Goal: Task Accomplishment & Management: Use online tool/utility

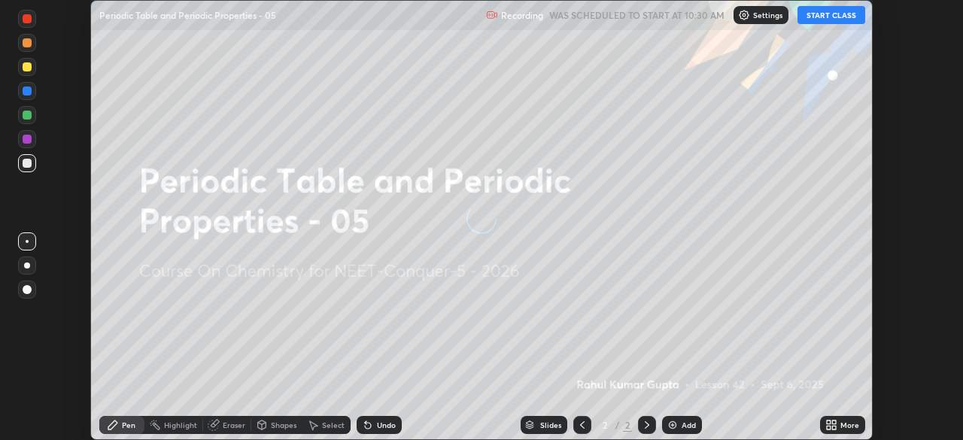
scroll to position [440, 963]
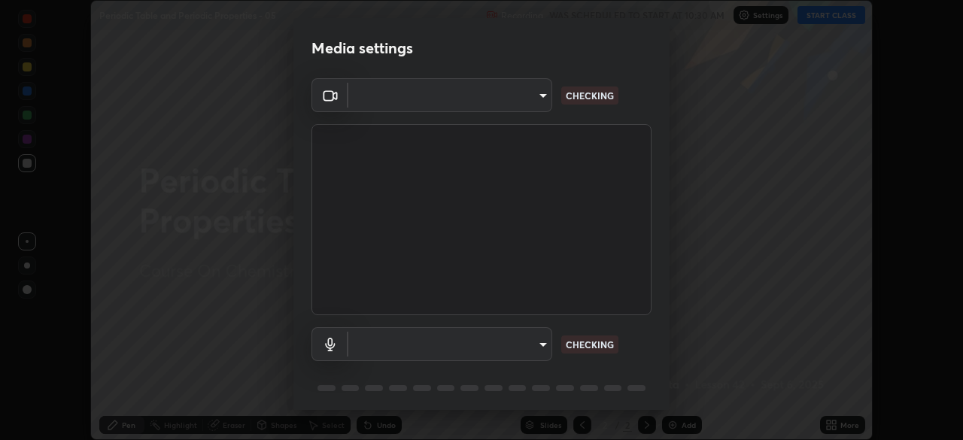
click at [525, 108] on body "Erase all Periodic Table and Periodic Properties - 05 Recording WAS SCHEDULED T…" at bounding box center [481, 220] width 963 height 440
click at [515, 100] on div at bounding box center [481, 220] width 963 height 440
type input "bfa13ec11e3806c3eb92bf3b7126344263004e7e0ebf3fc0325b0f534c832c89"
type input "0386923fb9024cbaf178a4a2fd8e3b751ee26661207c8dbefa86137fe9378b42"
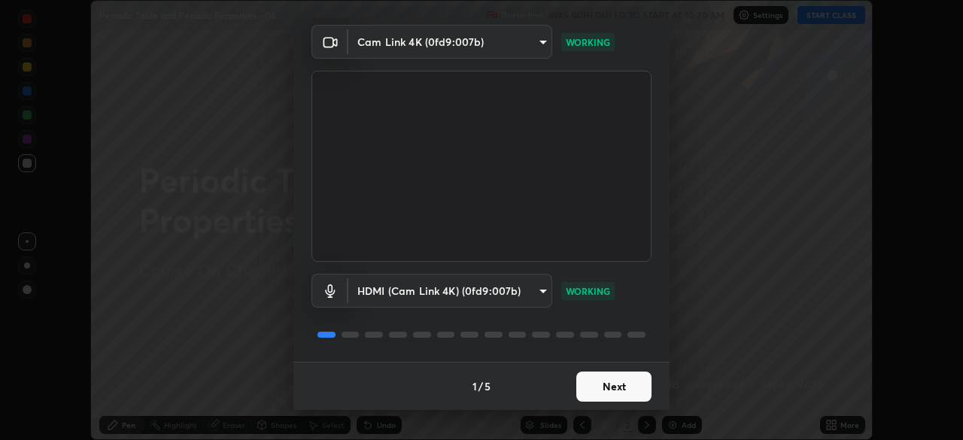
click at [612, 390] on button "Next" at bounding box center [613, 387] width 75 height 30
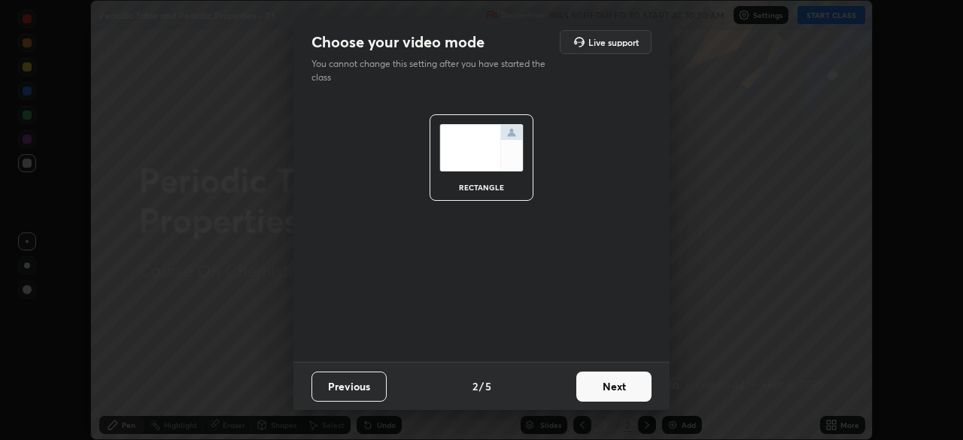
click at [627, 394] on button "Next" at bounding box center [613, 387] width 75 height 30
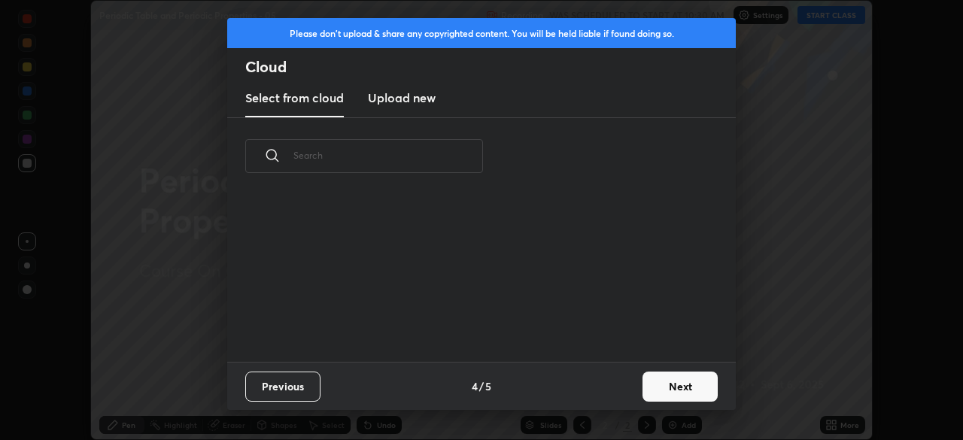
click at [642, 393] on button "Next" at bounding box center [679, 387] width 75 height 30
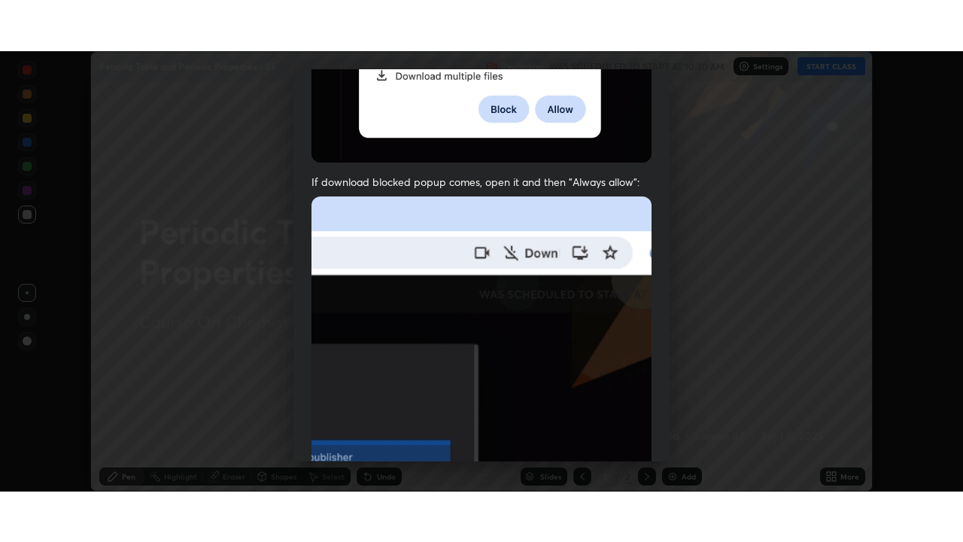
scroll to position [360, 0]
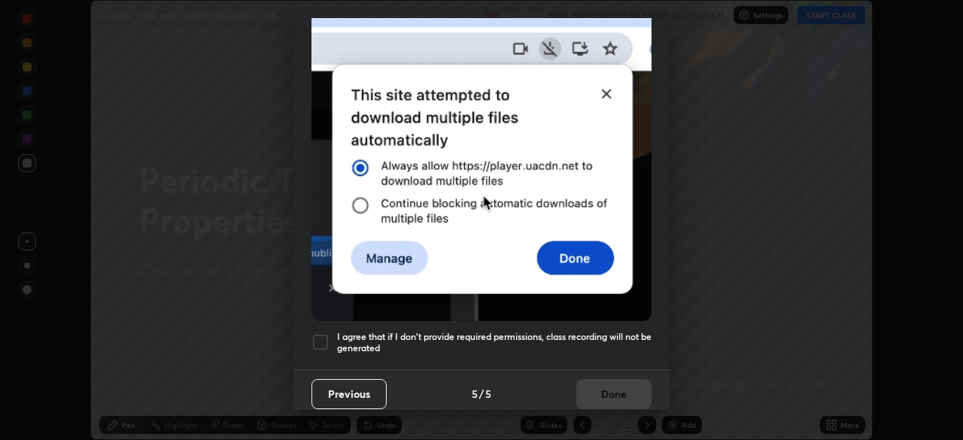
click at [319, 336] on div at bounding box center [320, 342] width 18 height 18
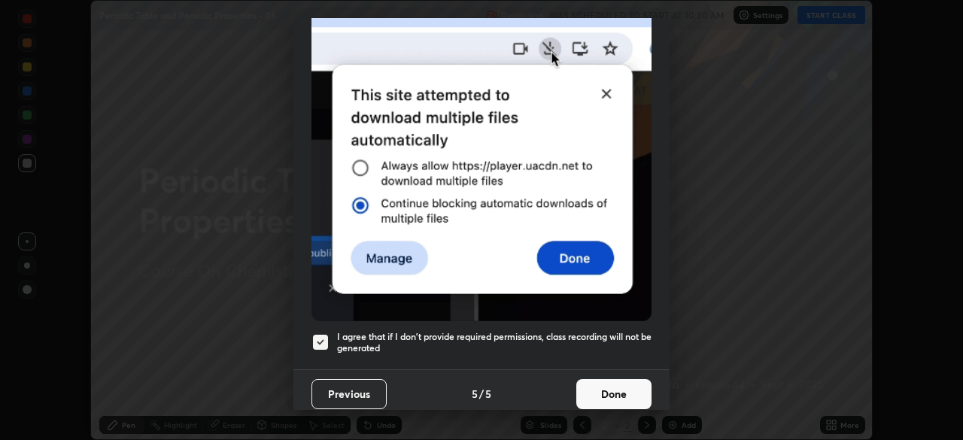
click at [603, 391] on button "Done" at bounding box center [613, 394] width 75 height 30
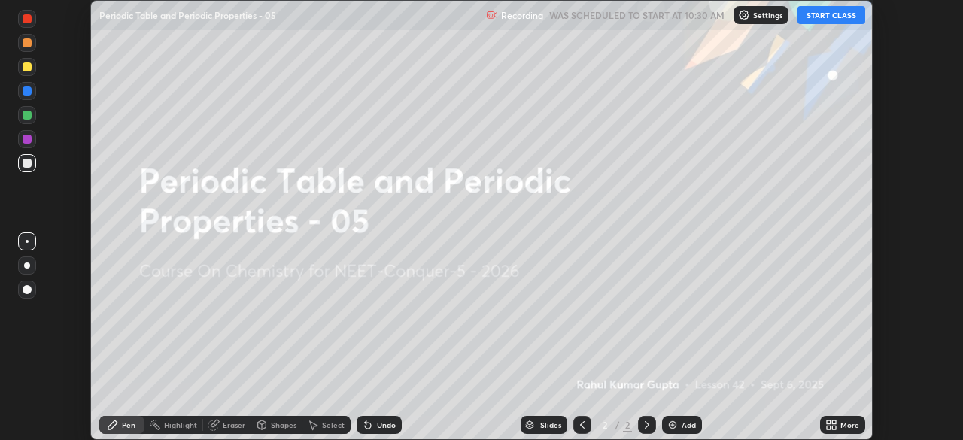
click at [828, 425] on icon at bounding box center [831, 425] width 12 height 12
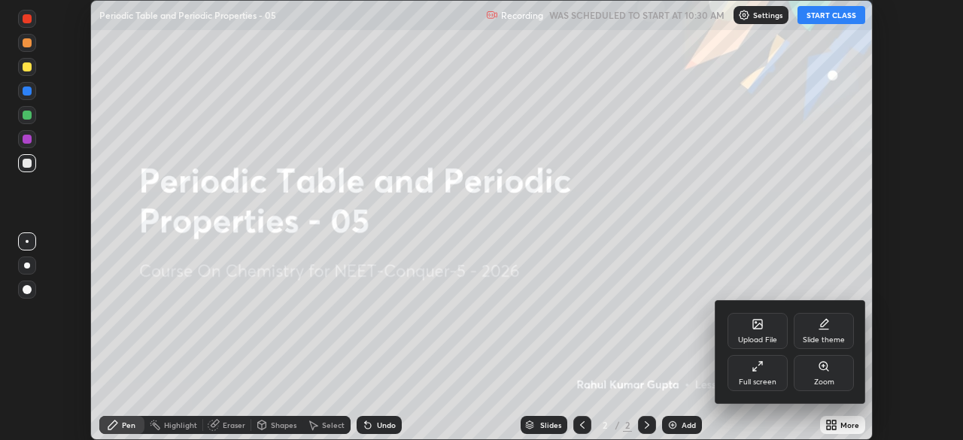
click at [762, 381] on div "Full screen" at bounding box center [758, 382] width 38 height 8
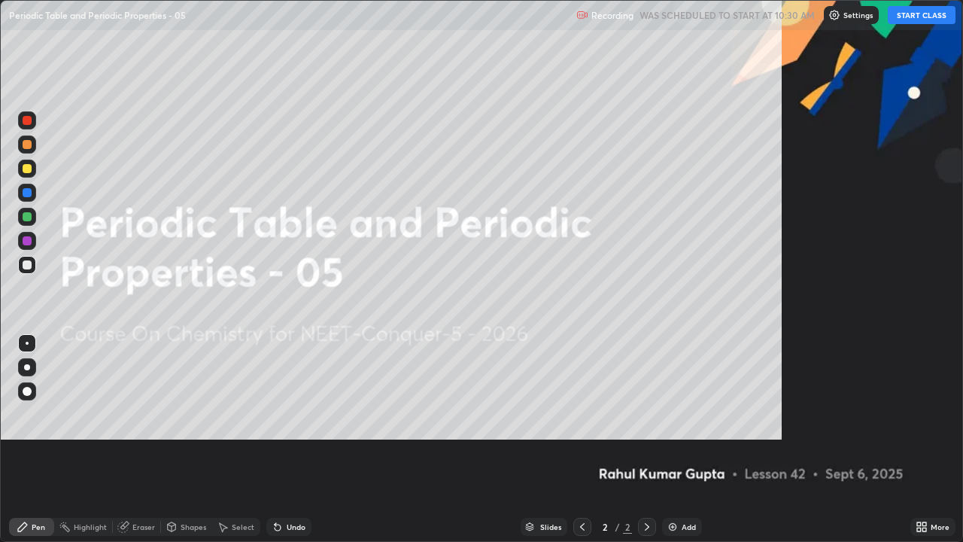
scroll to position [542, 963]
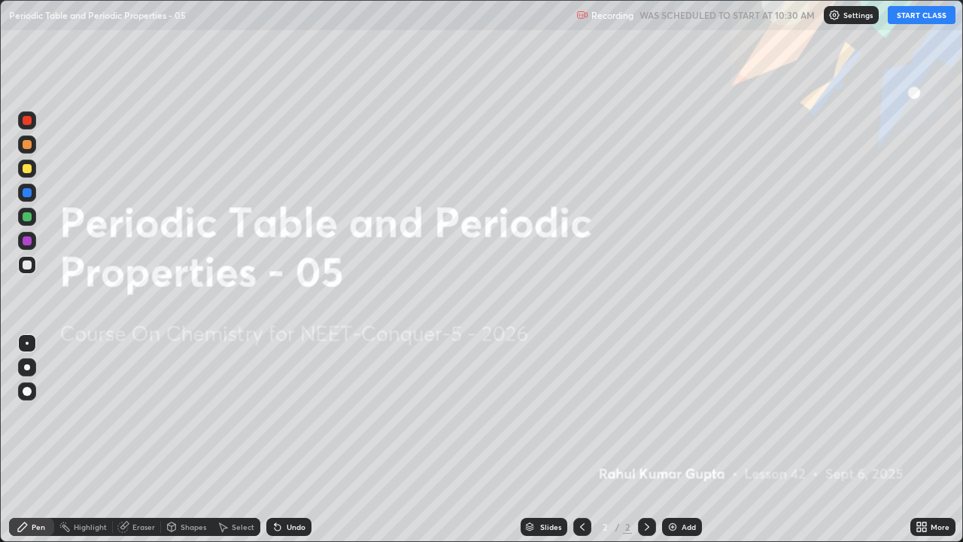
click at [919, 17] on button "START CLASS" at bounding box center [922, 15] width 68 height 18
click at [678, 439] on div "Add" at bounding box center [682, 527] width 40 height 18
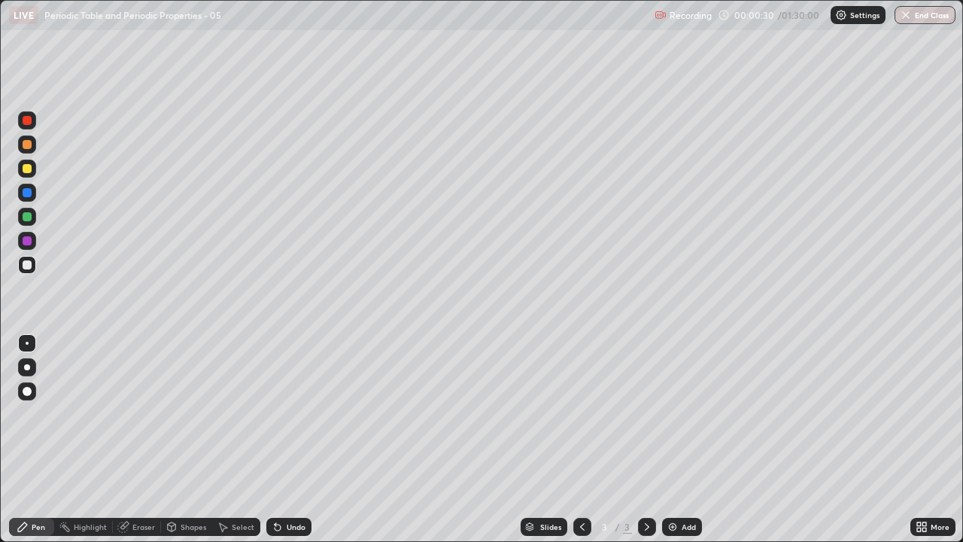
click at [26, 368] on div at bounding box center [27, 367] width 6 height 6
click at [27, 167] on div at bounding box center [27, 168] width 9 height 9
click at [194, 439] on div "Shapes" at bounding box center [186, 527] width 51 height 18
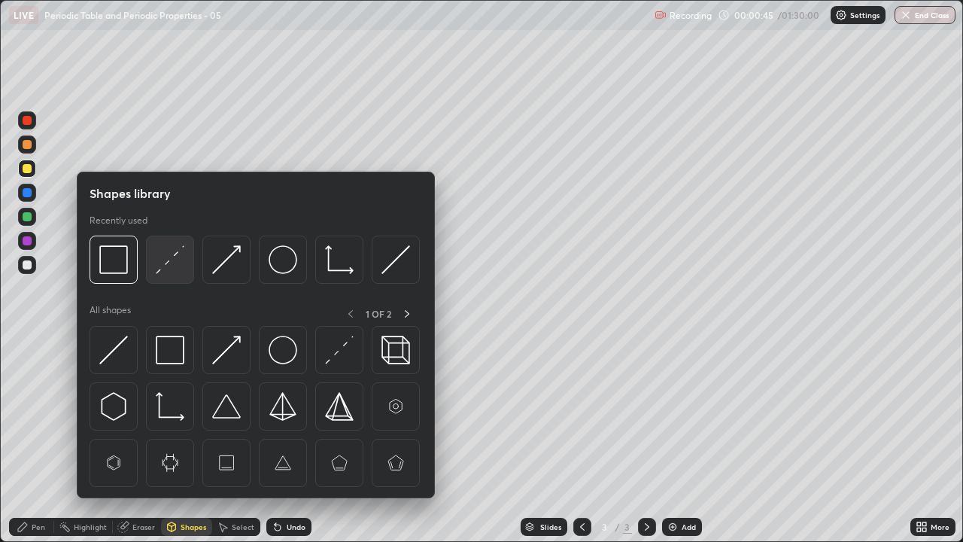
click at [169, 266] on img at bounding box center [170, 259] width 29 height 29
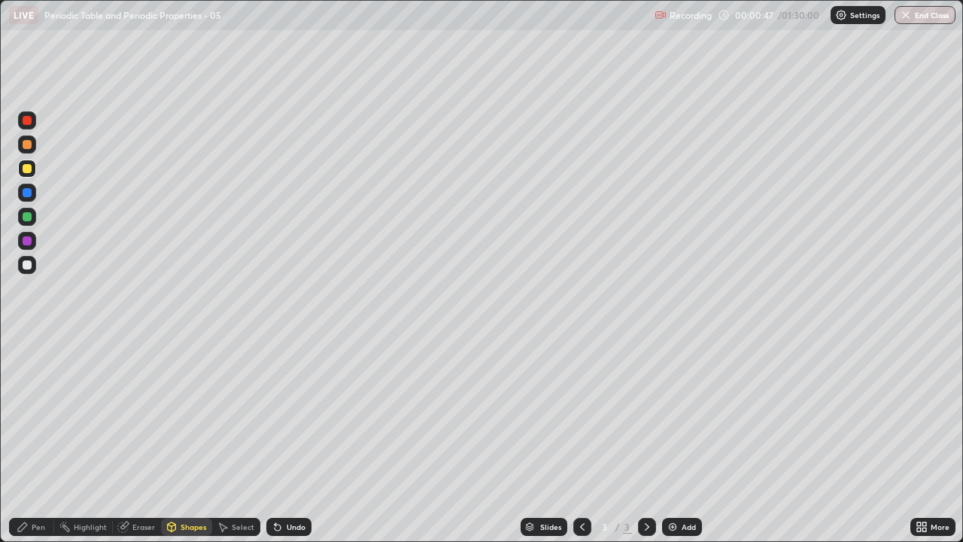
click at [32, 439] on div "Pen" at bounding box center [39, 527] width 14 height 8
click at [26, 268] on div at bounding box center [27, 264] width 9 height 9
click at [26, 219] on div at bounding box center [27, 216] width 9 height 9
click at [27, 266] on div at bounding box center [27, 264] width 9 height 9
click at [676, 439] on img at bounding box center [673, 527] width 12 height 12
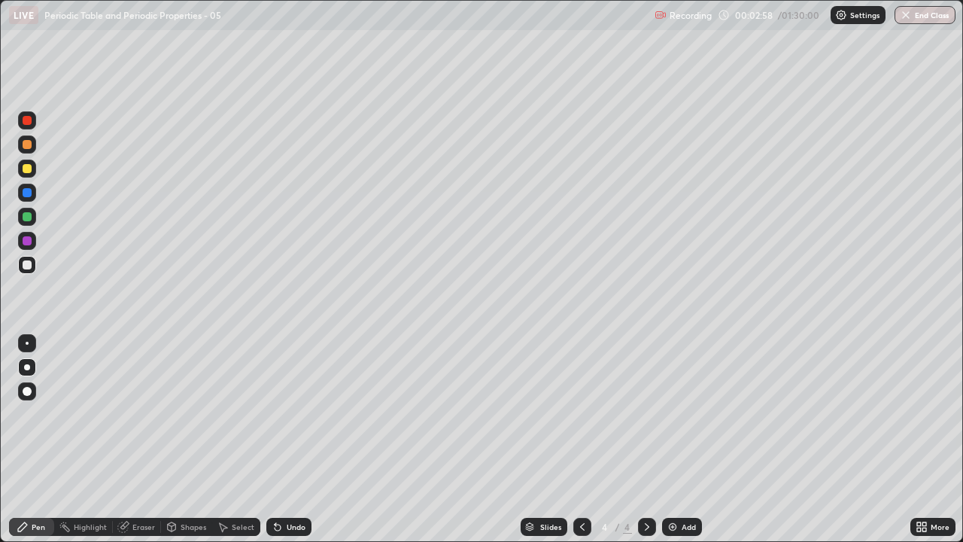
click at [29, 219] on div at bounding box center [27, 216] width 9 height 9
click at [26, 265] on div at bounding box center [27, 264] width 9 height 9
click at [21, 170] on div at bounding box center [27, 168] width 18 height 18
click at [674, 439] on img at bounding box center [673, 527] width 12 height 12
click at [26, 147] on div at bounding box center [27, 144] width 9 height 9
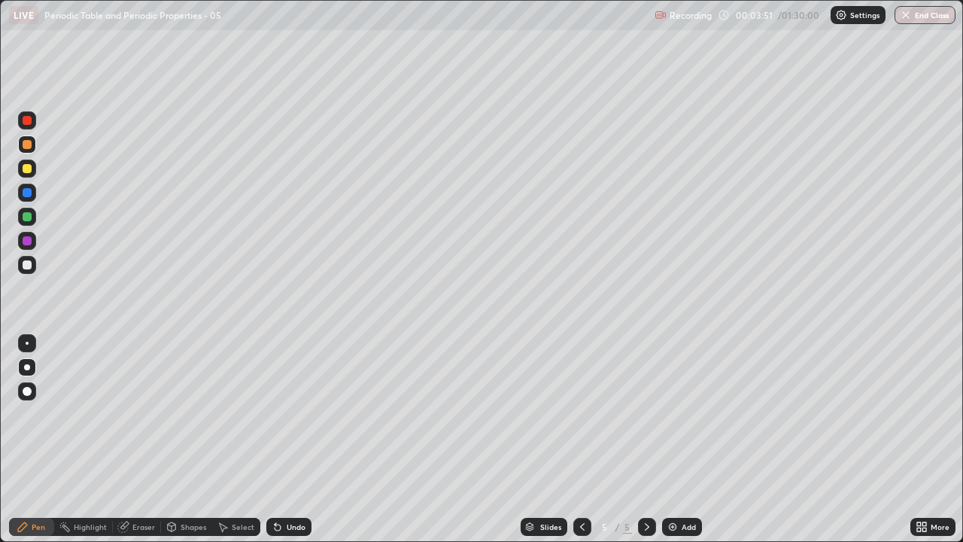
click at [187, 439] on div "Shapes" at bounding box center [194, 527] width 26 height 8
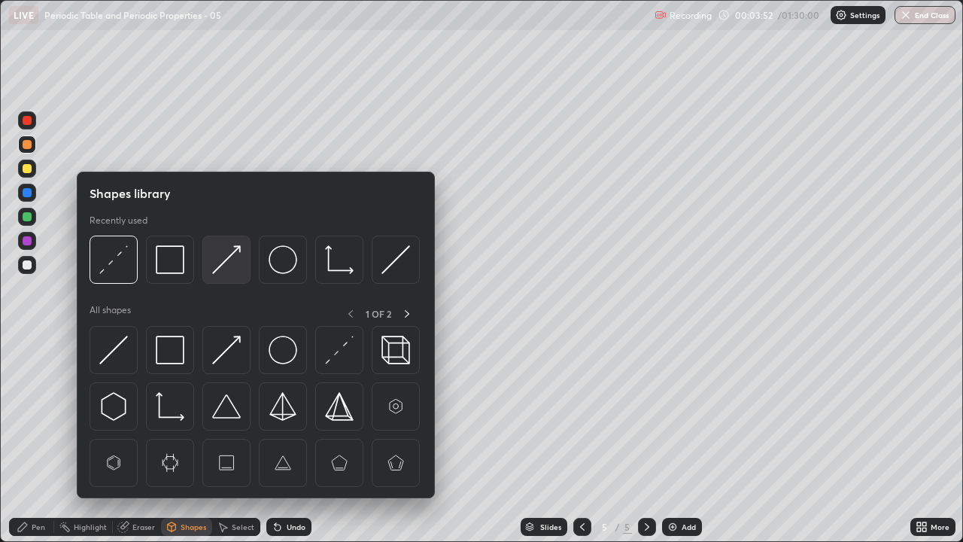
click at [223, 266] on img at bounding box center [226, 259] width 29 height 29
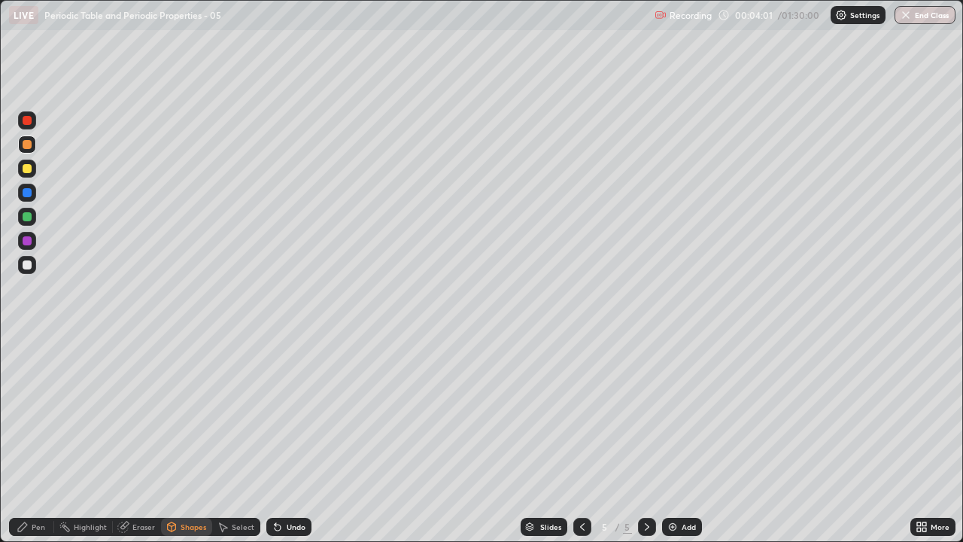
click at [25, 439] on icon at bounding box center [22, 526] width 9 height 9
click at [29, 263] on div at bounding box center [27, 264] width 9 height 9
click at [31, 214] on div at bounding box center [27, 216] width 9 height 9
click at [27, 170] on div at bounding box center [27, 168] width 9 height 9
click at [290, 439] on div "Undo" at bounding box center [296, 527] width 19 height 8
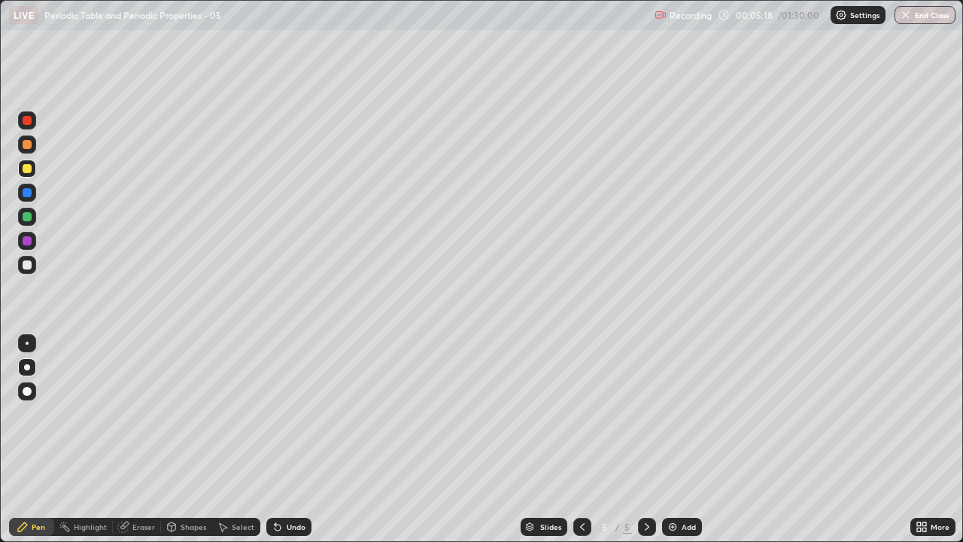
click at [293, 439] on div "Undo" at bounding box center [296, 527] width 19 height 8
click at [24, 264] on div at bounding box center [27, 264] width 9 height 9
click at [185, 439] on div "Shapes" at bounding box center [186, 527] width 51 height 18
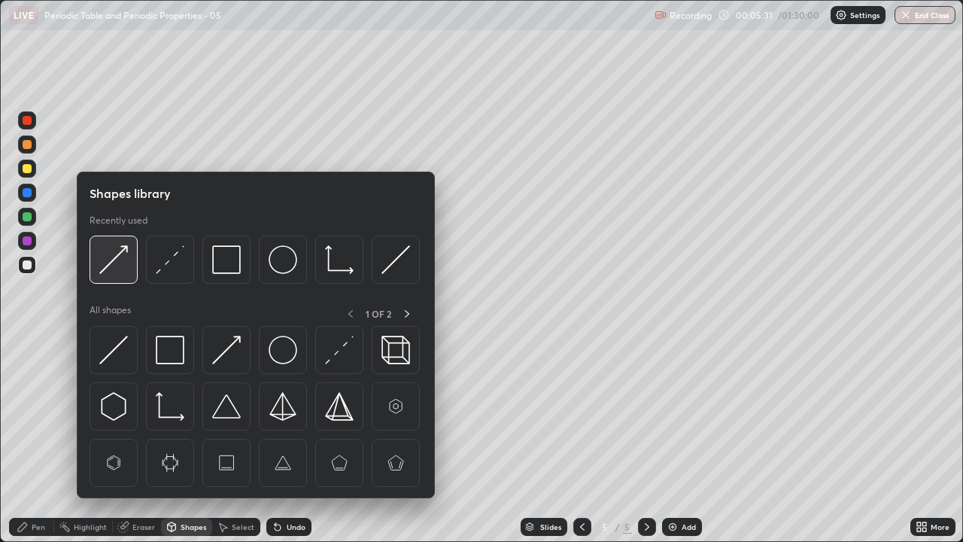
click at [112, 261] on img at bounding box center [113, 259] width 29 height 29
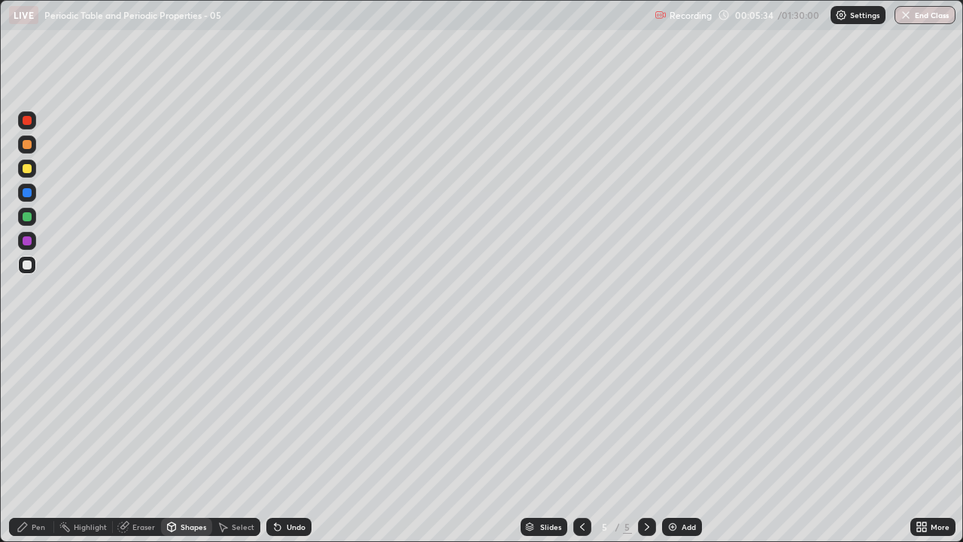
click at [35, 439] on div "Pen" at bounding box center [39, 527] width 14 height 8
click at [682, 439] on div "Add" at bounding box center [689, 527] width 14 height 8
click at [28, 144] on div at bounding box center [27, 144] width 9 height 9
click at [192, 439] on div "Shapes" at bounding box center [194, 527] width 26 height 8
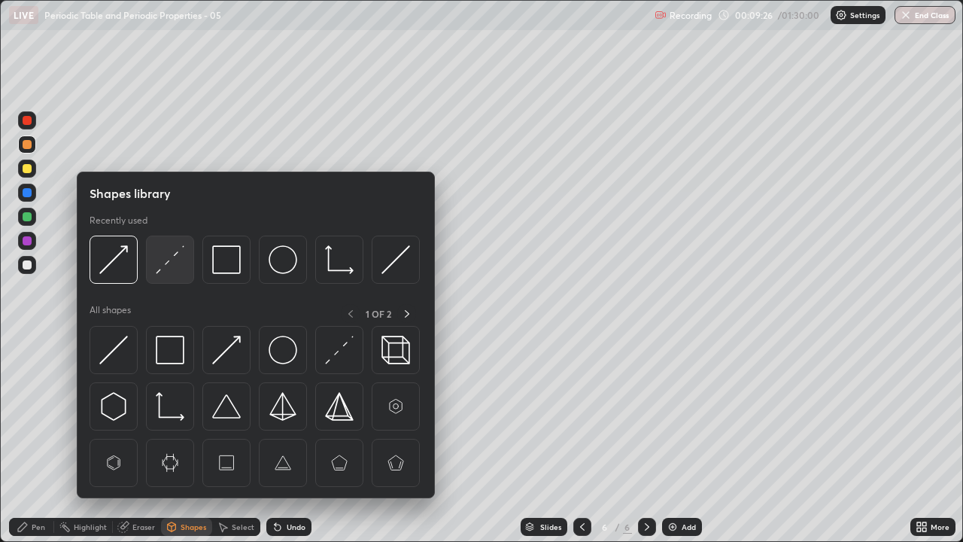
click at [171, 265] on img at bounding box center [170, 259] width 29 height 29
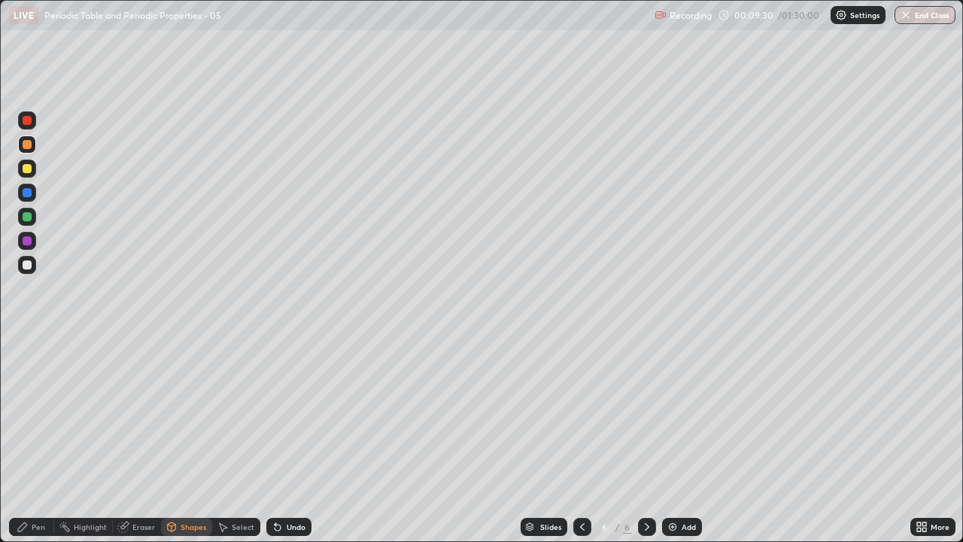
click at [28, 439] on icon at bounding box center [23, 527] width 12 height 12
click at [30, 267] on div at bounding box center [27, 264] width 9 height 9
click at [186, 439] on div "Shapes" at bounding box center [194, 527] width 26 height 8
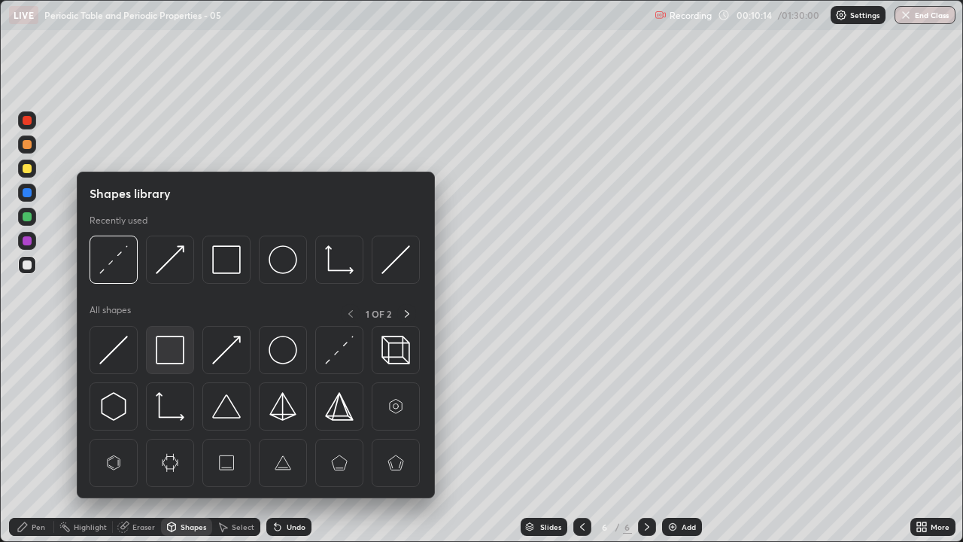
click at [169, 350] on img at bounding box center [170, 350] width 29 height 29
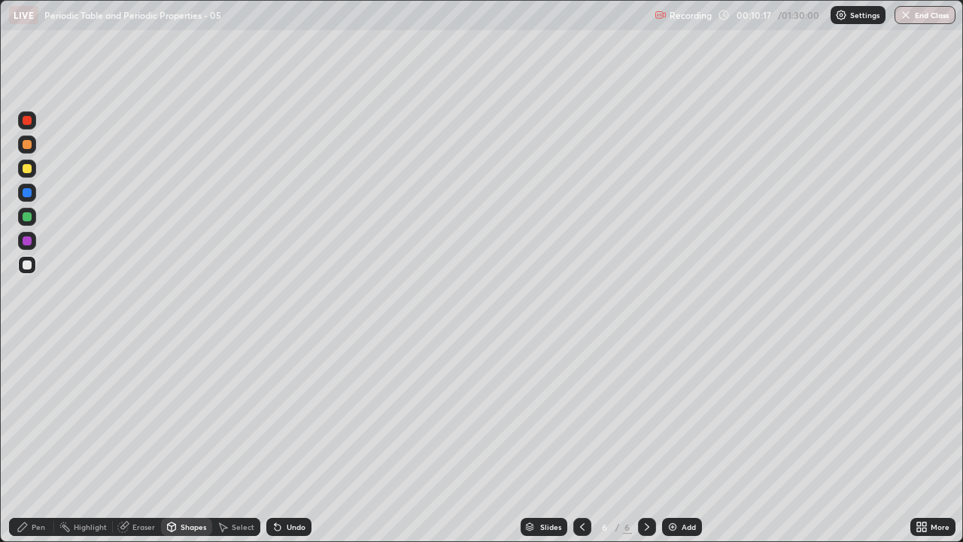
click at [30, 439] on div "Pen" at bounding box center [31, 527] width 45 height 18
click at [26, 196] on div at bounding box center [27, 192] width 9 height 9
click at [191, 439] on div "Shapes" at bounding box center [194, 527] width 26 height 8
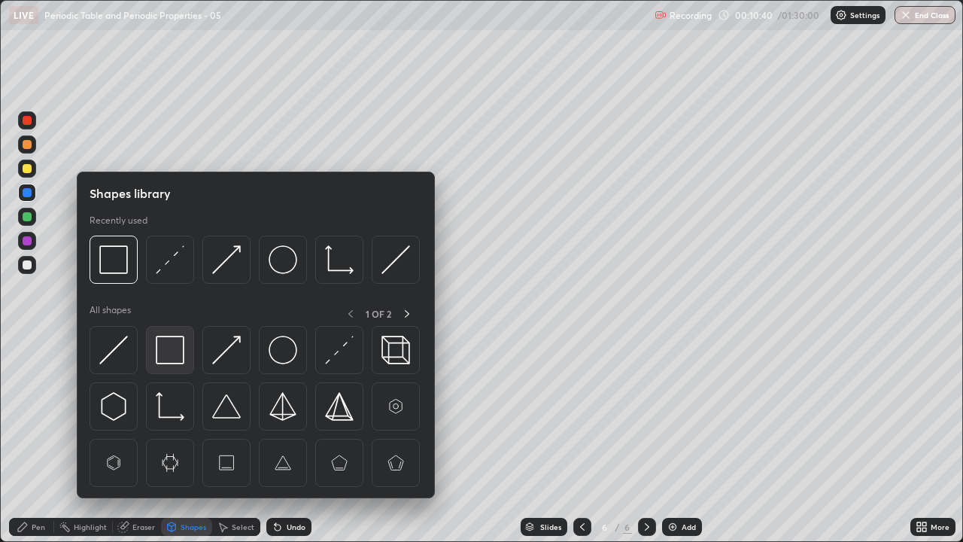
click at [173, 345] on img at bounding box center [170, 350] width 29 height 29
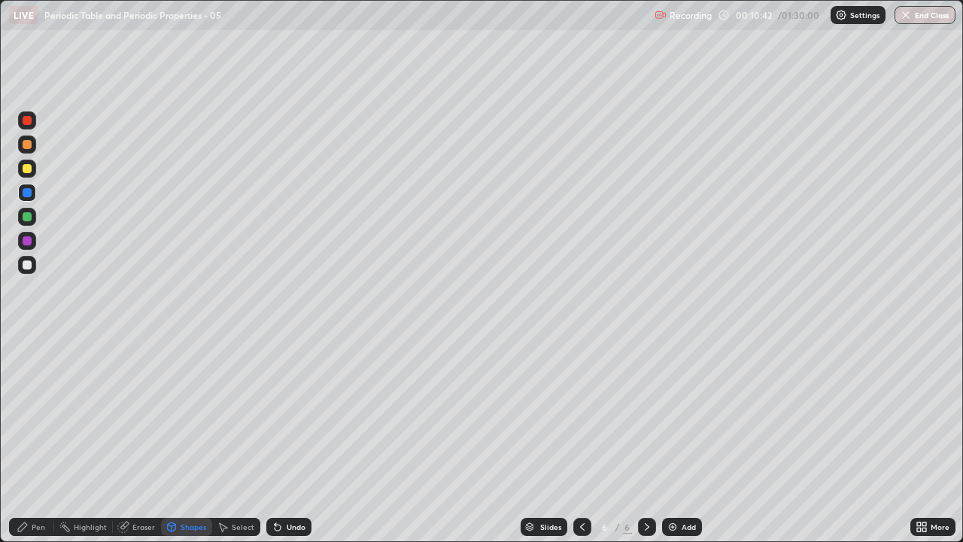
click at [40, 439] on div "Pen" at bounding box center [39, 527] width 14 height 8
click at [29, 266] on div at bounding box center [27, 264] width 9 height 9
click at [27, 217] on div at bounding box center [27, 216] width 9 height 9
click at [27, 266] on div at bounding box center [27, 264] width 9 height 9
click at [29, 218] on div at bounding box center [27, 216] width 9 height 9
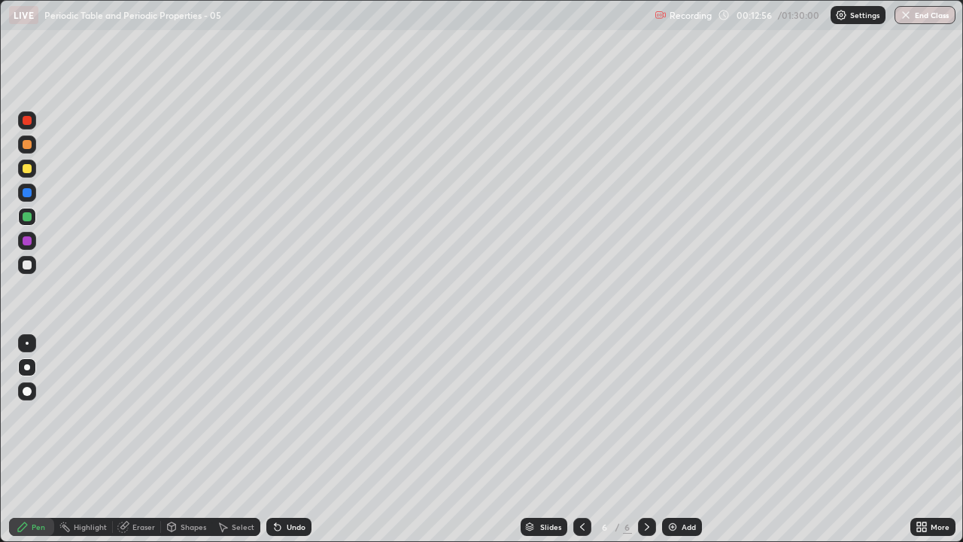
click at [676, 439] on img at bounding box center [673, 527] width 12 height 12
click at [187, 439] on div "Shapes" at bounding box center [194, 527] width 26 height 8
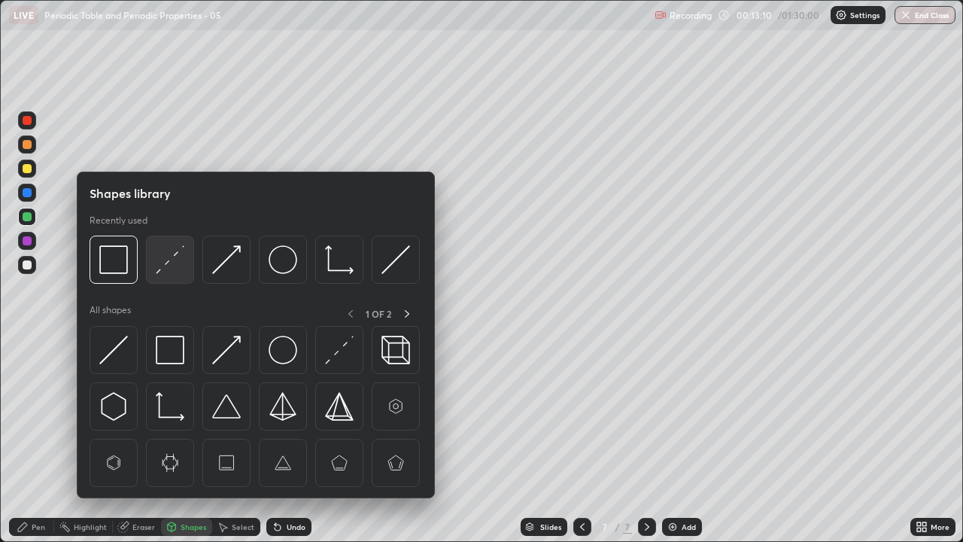
click at [167, 263] on img at bounding box center [170, 259] width 29 height 29
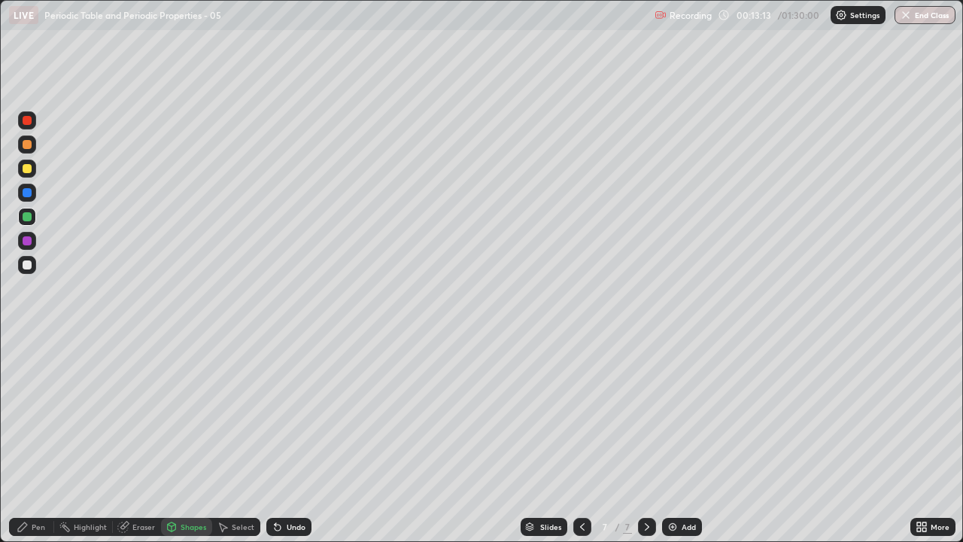
click at [29, 439] on icon at bounding box center [23, 527] width 12 height 12
click at [29, 266] on div at bounding box center [27, 264] width 9 height 9
click at [24, 169] on div at bounding box center [27, 168] width 9 height 9
click at [29, 218] on div at bounding box center [27, 216] width 9 height 9
click at [30, 266] on div at bounding box center [27, 264] width 9 height 9
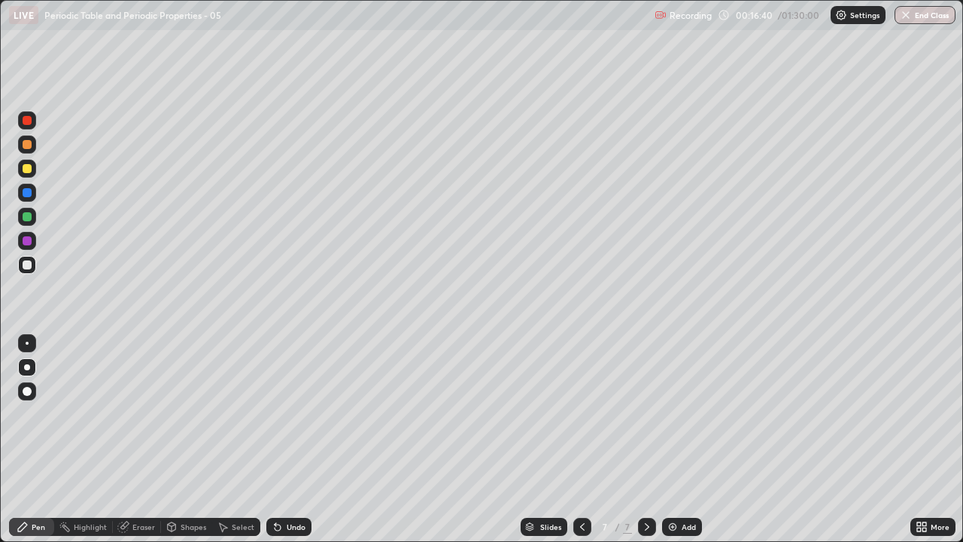
click at [673, 439] on img at bounding box center [673, 527] width 12 height 12
click at [29, 147] on div at bounding box center [27, 144] width 9 height 9
click at [289, 439] on div "Undo" at bounding box center [296, 527] width 19 height 8
click at [187, 439] on div "Shapes" at bounding box center [194, 527] width 26 height 8
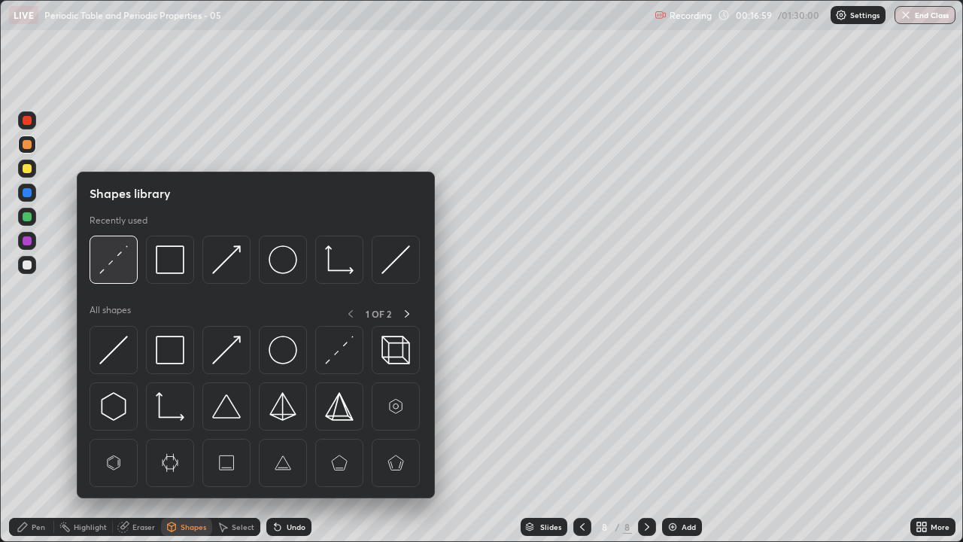
click at [121, 255] on img at bounding box center [113, 259] width 29 height 29
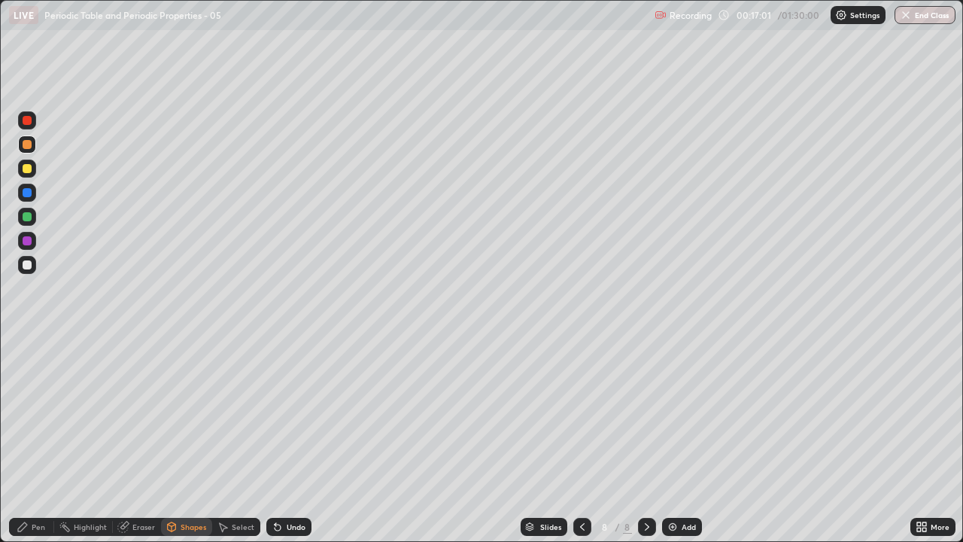
click at [32, 439] on div "Pen" at bounding box center [39, 527] width 14 height 8
click at [28, 265] on div at bounding box center [27, 264] width 9 height 9
click at [582, 439] on icon at bounding box center [582, 527] width 12 height 12
click at [580, 439] on icon at bounding box center [582, 527] width 5 height 8
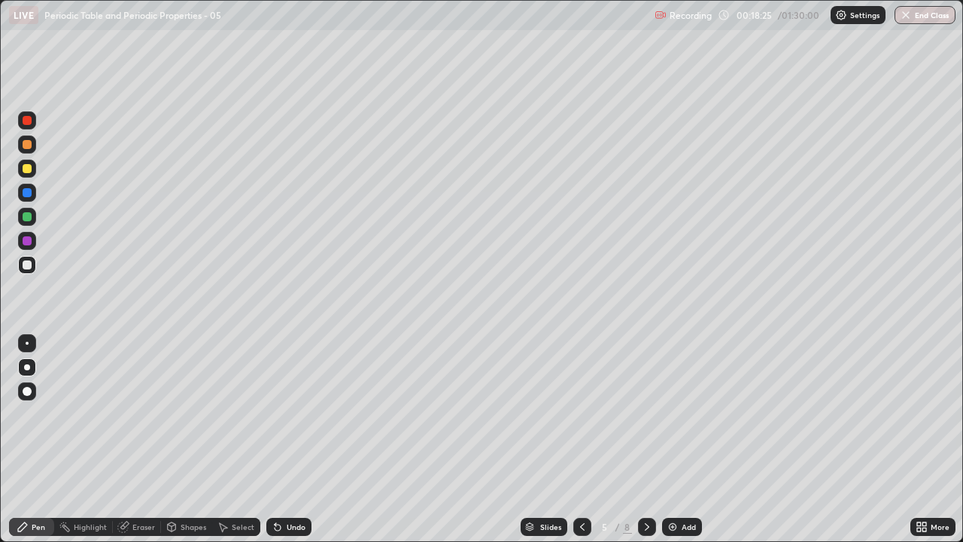
click at [582, 439] on icon at bounding box center [582, 527] width 12 height 12
click at [578, 439] on icon at bounding box center [582, 527] width 12 height 12
click at [643, 439] on icon at bounding box center [647, 527] width 12 height 12
click at [644, 439] on icon at bounding box center [647, 527] width 12 height 12
click at [647, 439] on icon at bounding box center [647, 527] width 12 height 12
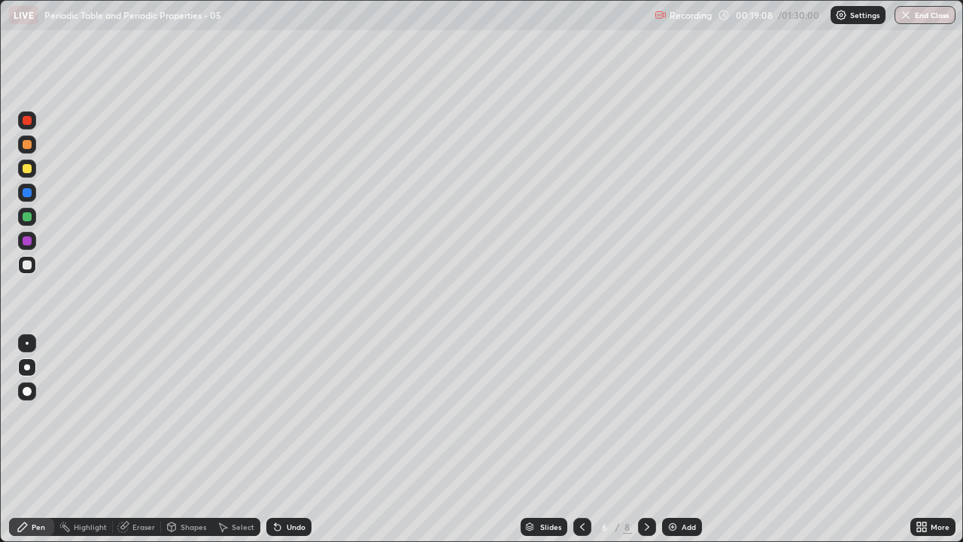
click at [645, 439] on icon at bounding box center [647, 527] width 5 height 8
click at [645, 439] on icon at bounding box center [647, 527] width 12 height 12
click at [29, 172] on div at bounding box center [27, 168] width 9 height 9
click at [29, 265] on div at bounding box center [27, 264] width 9 height 9
click at [292, 439] on div "Undo" at bounding box center [296, 527] width 19 height 8
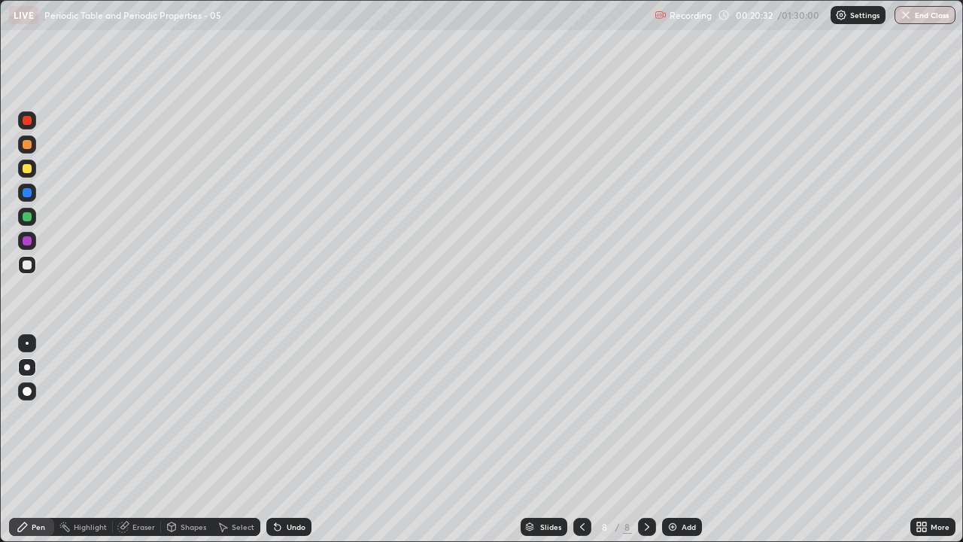
click at [26, 217] on div at bounding box center [27, 216] width 9 height 9
click at [183, 439] on div "Shapes" at bounding box center [194, 527] width 26 height 8
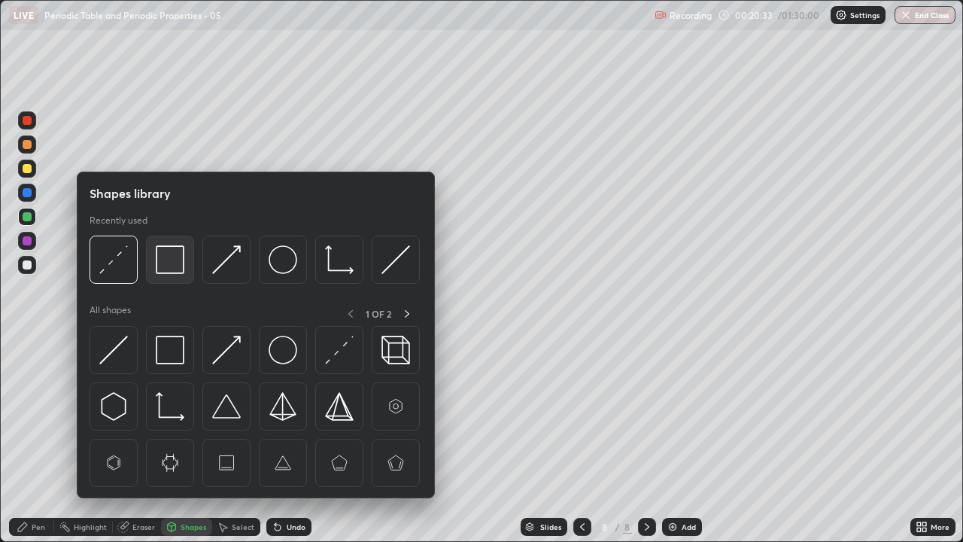
click at [167, 262] on img at bounding box center [170, 259] width 29 height 29
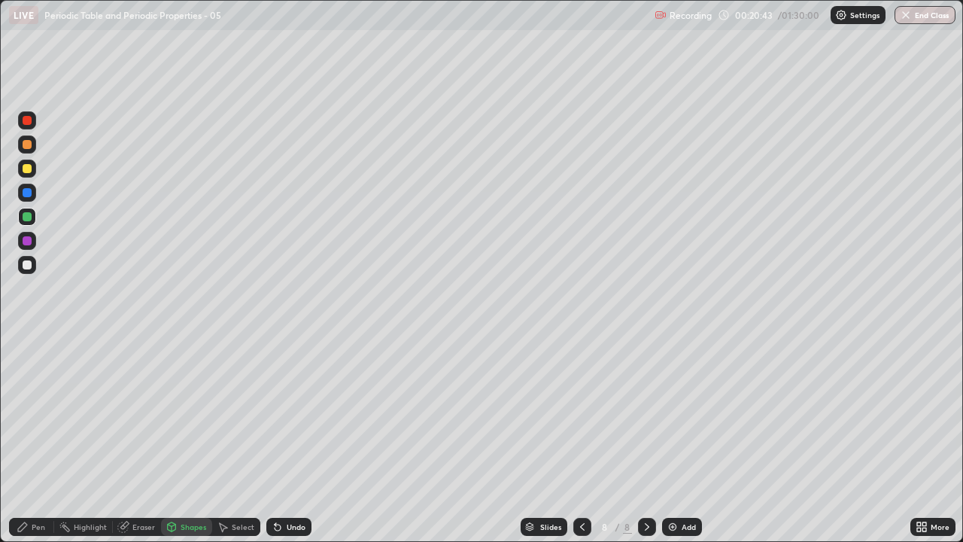
click at [30, 439] on div "Pen" at bounding box center [31, 527] width 45 height 18
click at [24, 267] on div at bounding box center [27, 264] width 9 height 9
click at [27, 218] on div at bounding box center [27, 216] width 9 height 9
click at [21, 166] on div at bounding box center [27, 168] width 18 height 18
click at [673, 439] on img at bounding box center [673, 527] width 12 height 12
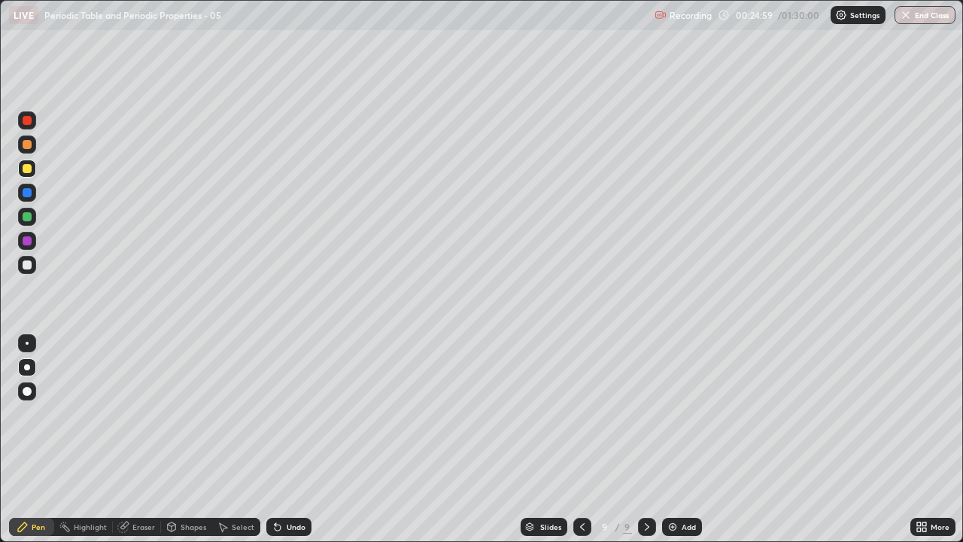
click at [188, 439] on div "Shapes" at bounding box center [194, 527] width 26 height 8
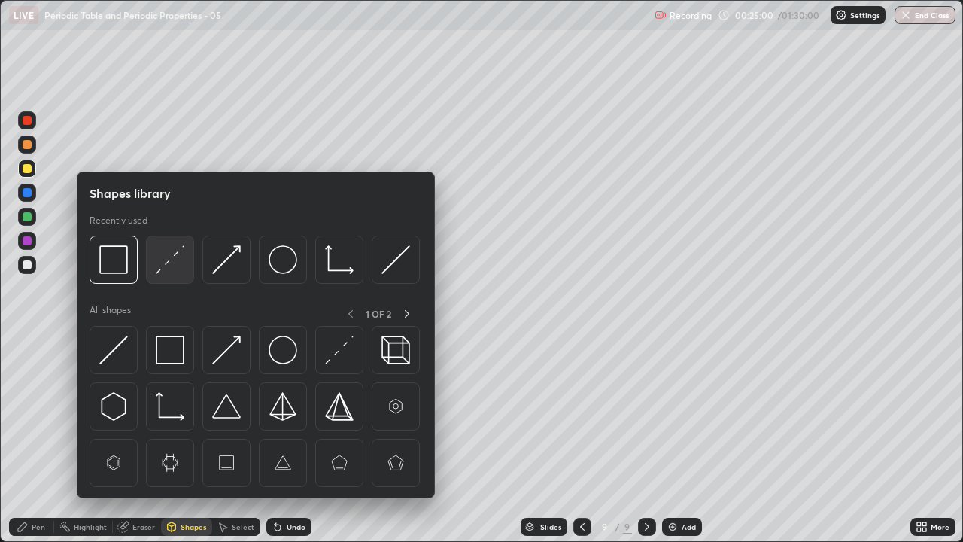
click at [162, 263] on img at bounding box center [170, 259] width 29 height 29
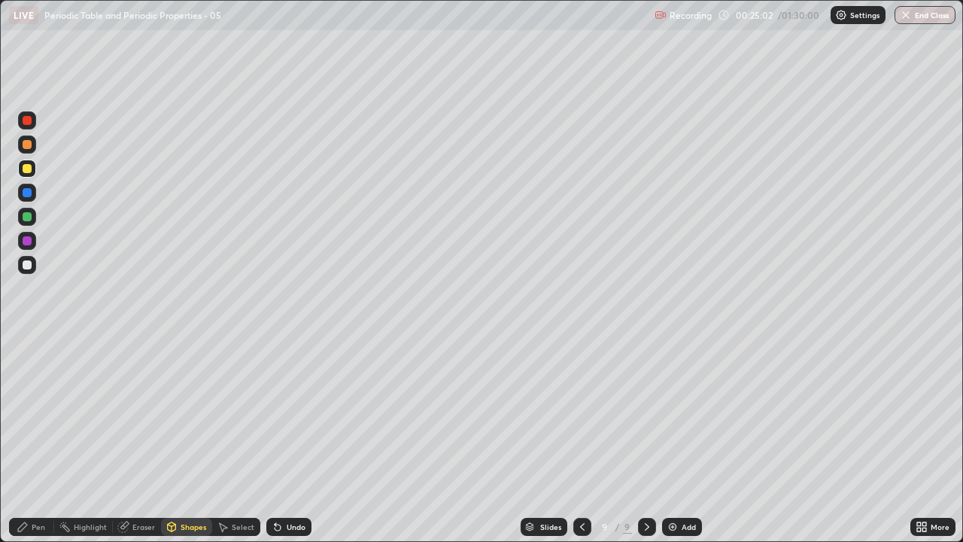
click at [23, 439] on div "Pen" at bounding box center [31, 527] width 45 height 18
click at [27, 263] on div at bounding box center [27, 264] width 9 height 9
click at [290, 439] on div "Undo" at bounding box center [296, 527] width 19 height 8
click at [288, 439] on div "Undo" at bounding box center [296, 527] width 19 height 8
click at [28, 193] on div at bounding box center [27, 192] width 9 height 9
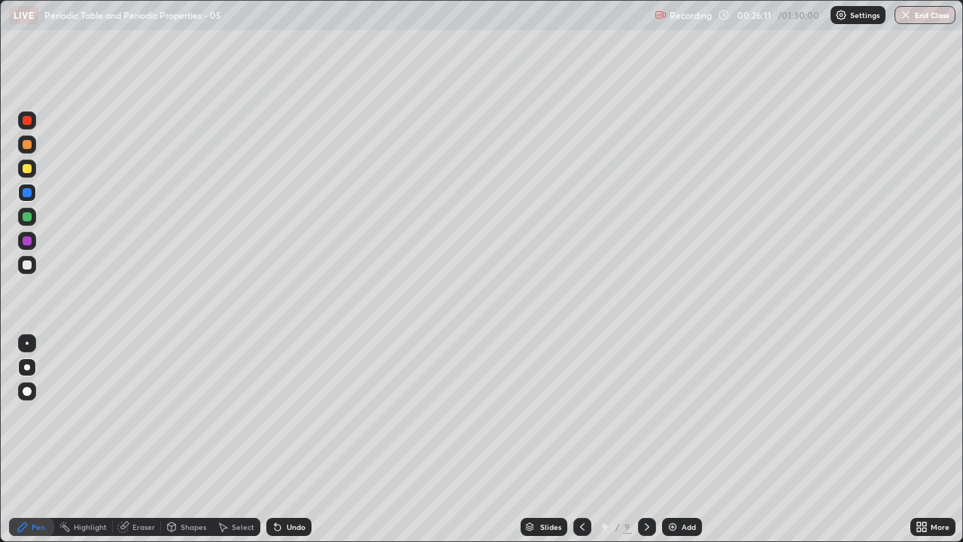
click at [24, 266] on div at bounding box center [27, 264] width 9 height 9
click at [29, 171] on div at bounding box center [27, 168] width 9 height 9
click at [28, 267] on div at bounding box center [27, 264] width 9 height 9
click at [26, 218] on div at bounding box center [27, 216] width 9 height 9
click at [25, 266] on div at bounding box center [27, 264] width 9 height 9
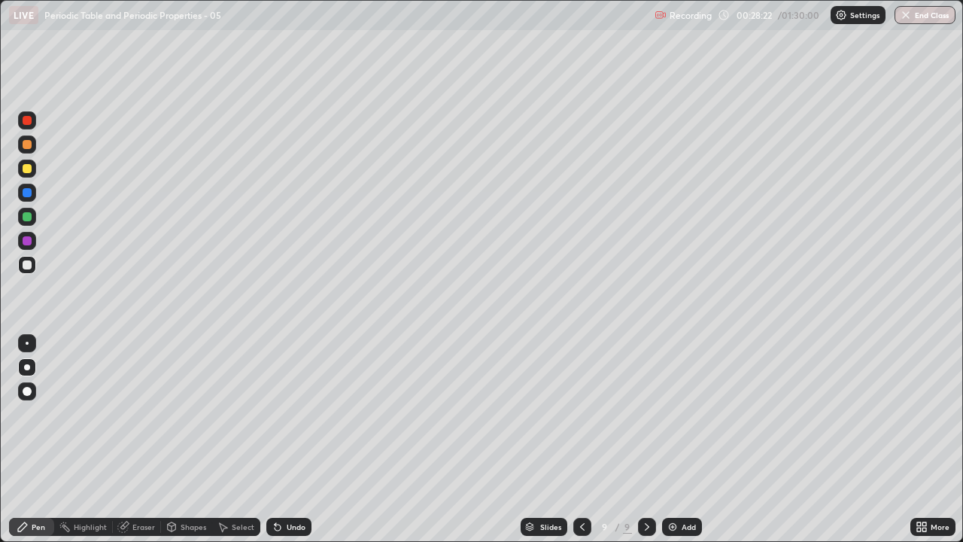
click at [291, 439] on div "Undo" at bounding box center [296, 527] width 19 height 8
click at [292, 439] on div "Undo" at bounding box center [296, 527] width 19 height 8
click at [291, 439] on div "Undo" at bounding box center [288, 527] width 45 height 18
click at [27, 244] on div at bounding box center [27, 240] width 9 height 9
click at [27, 265] on div at bounding box center [27, 264] width 9 height 9
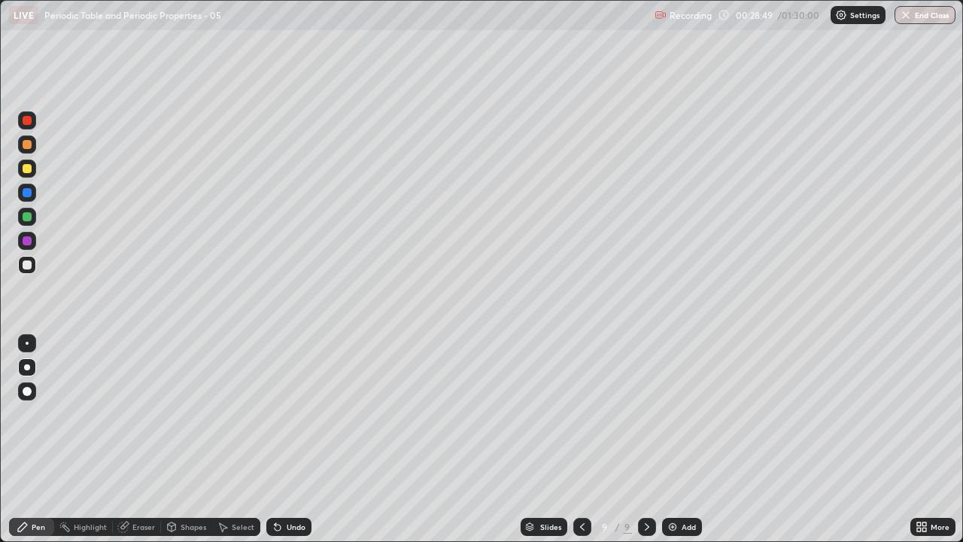
click at [26, 167] on div at bounding box center [27, 168] width 9 height 9
click at [26, 266] on div at bounding box center [27, 264] width 9 height 9
click at [29, 218] on div at bounding box center [27, 216] width 9 height 9
click at [677, 439] on div "Add" at bounding box center [682, 527] width 40 height 18
click at [26, 169] on div at bounding box center [27, 168] width 9 height 9
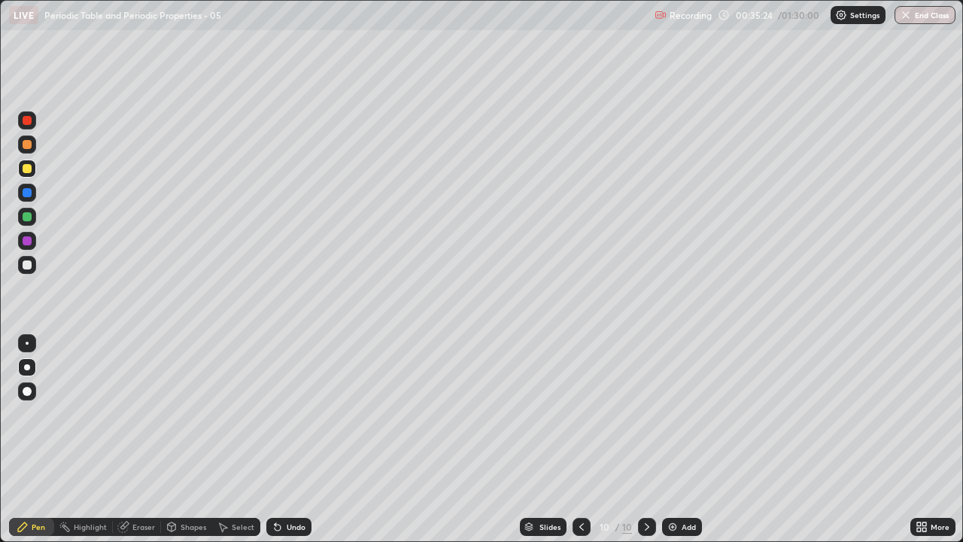
click at [27, 266] on div at bounding box center [27, 264] width 9 height 9
click at [196, 439] on div "Shapes" at bounding box center [194, 527] width 26 height 8
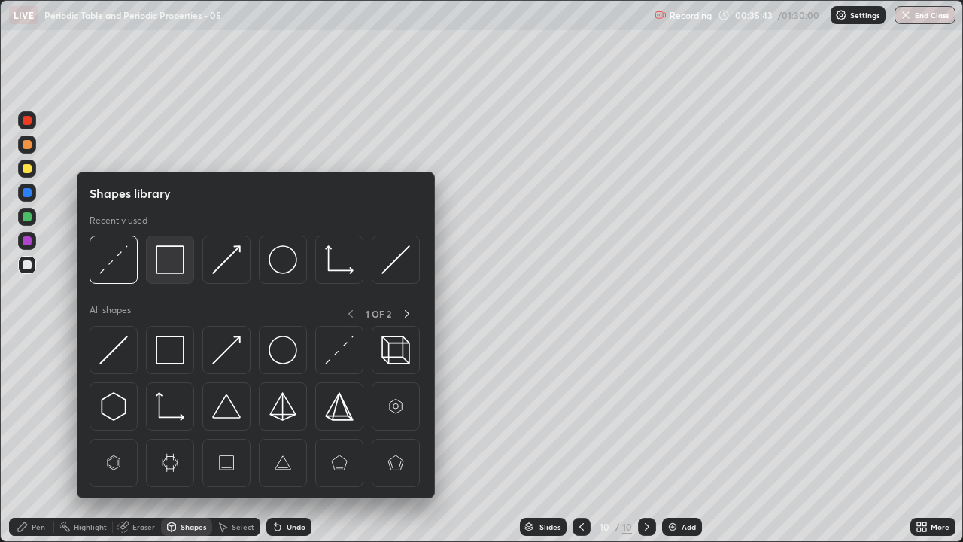
click at [173, 252] on img at bounding box center [170, 259] width 29 height 29
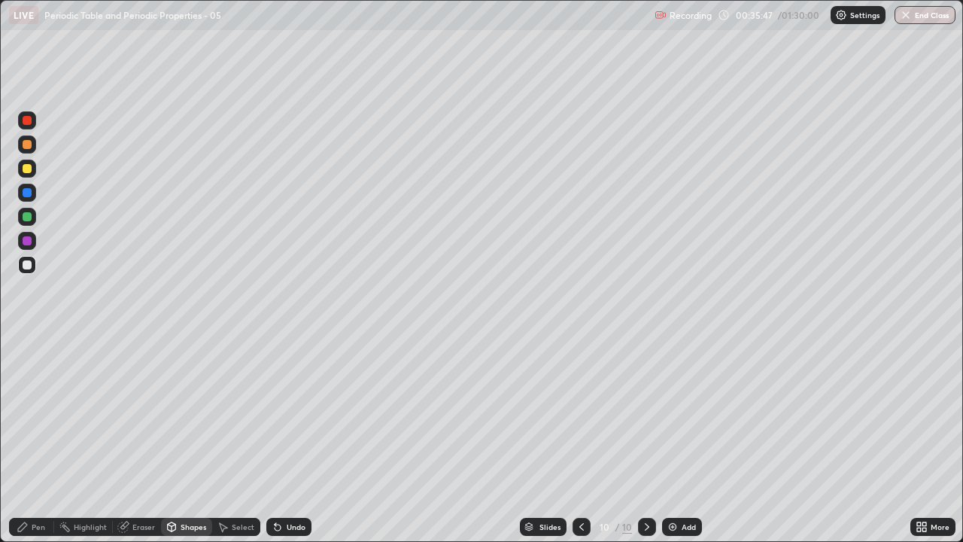
click at [35, 439] on div "Pen" at bounding box center [31, 527] width 45 height 18
click at [29, 244] on div at bounding box center [27, 240] width 9 height 9
click at [288, 439] on div "Undo" at bounding box center [296, 527] width 19 height 8
click at [295, 439] on div "Undo" at bounding box center [296, 527] width 19 height 8
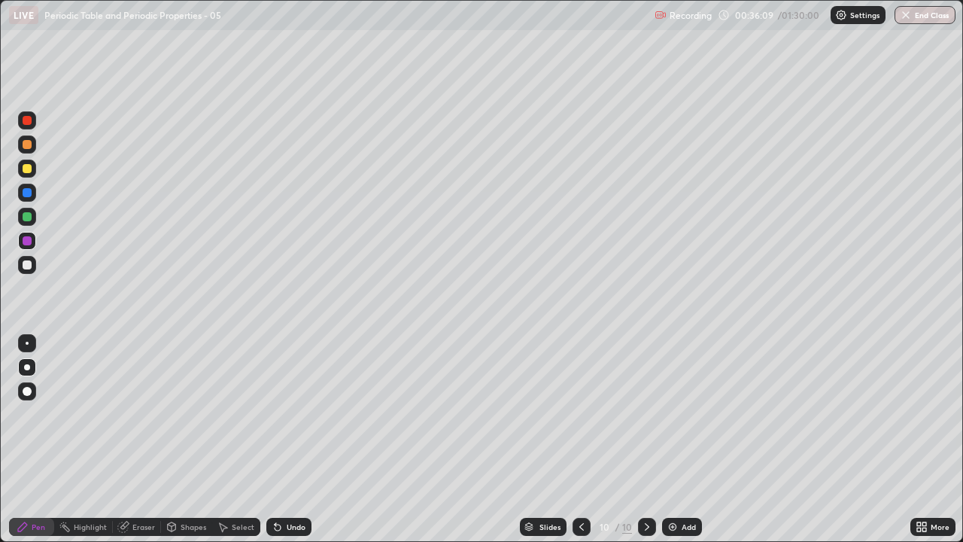
click at [29, 266] on div at bounding box center [27, 264] width 9 height 9
click at [184, 439] on div "Shapes" at bounding box center [194, 527] width 26 height 8
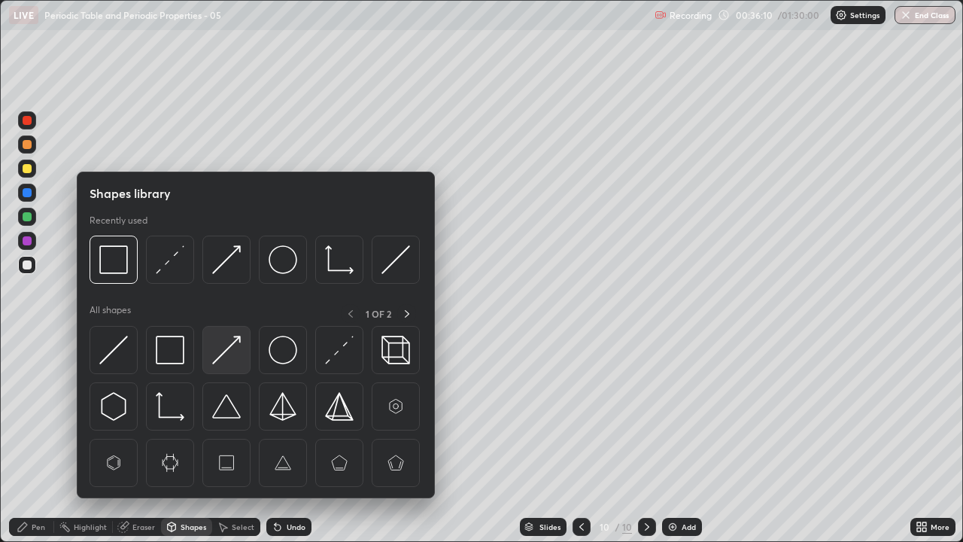
click at [234, 346] on img at bounding box center [226, 350] width 29 height 29
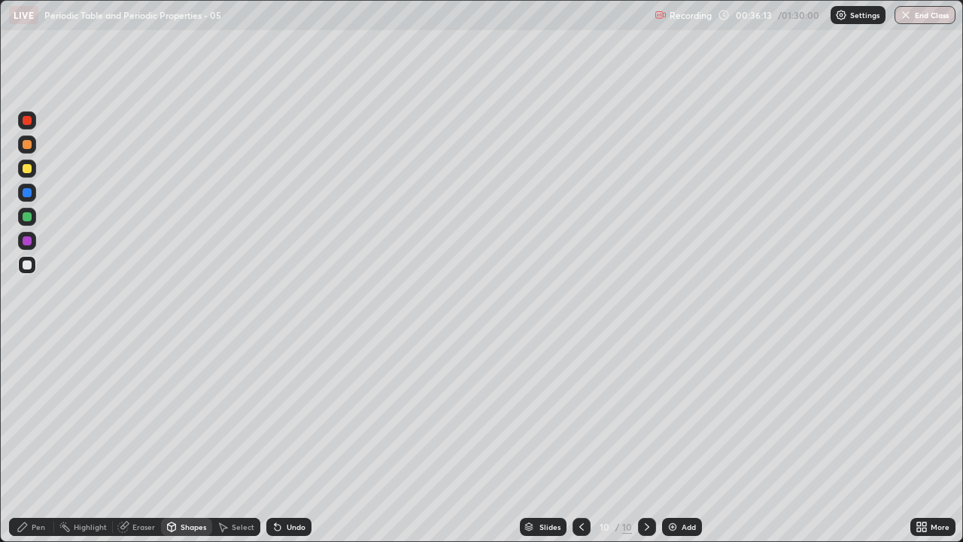
click at [35, 439] on div "Pen" at bounding box center [39, 527] width 14 height 8
click at [191, 439] on div "Shapes" at bounding box center [194, 527] width 26 height 8
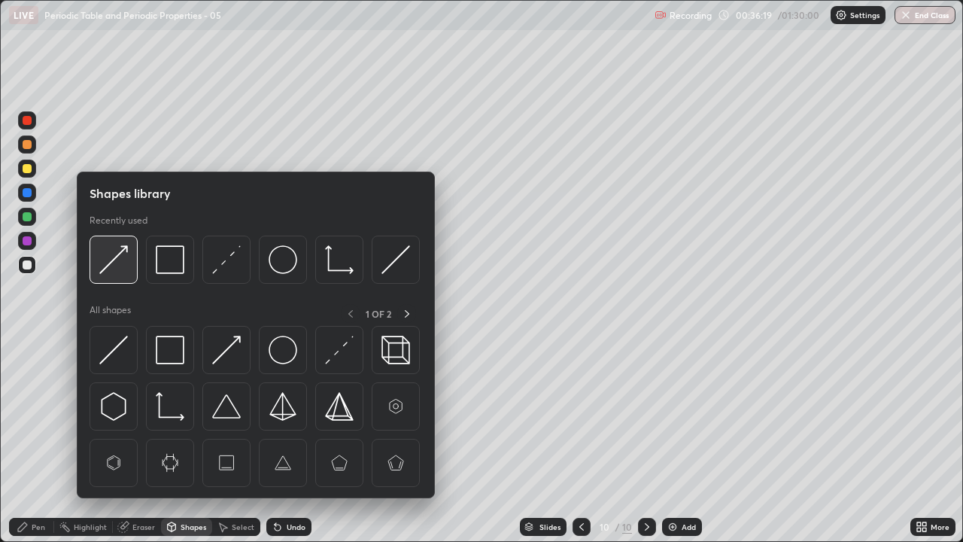
click at [114, 254] on img at bounding box center [113, 259] width 29 height 29
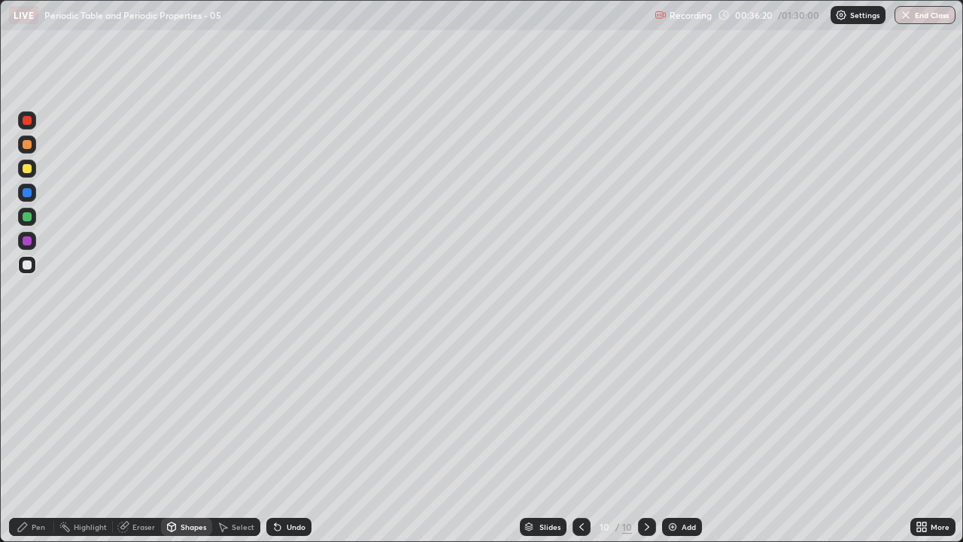
click at [23, 439] on icon at bounding box center [23, 527] width 12 height 12
click at [30, 218] on div at bounding box center [27, 216] width 9 height 9
click at [24, 265] on div at bounding box center [27, 264] width 9 height 9
click at [26, 145] on div at bounding box center [27, 144] width 9 height 9
click at [287, 439] on div "Undo" at bounding box center [296, 527] width 19 height 8
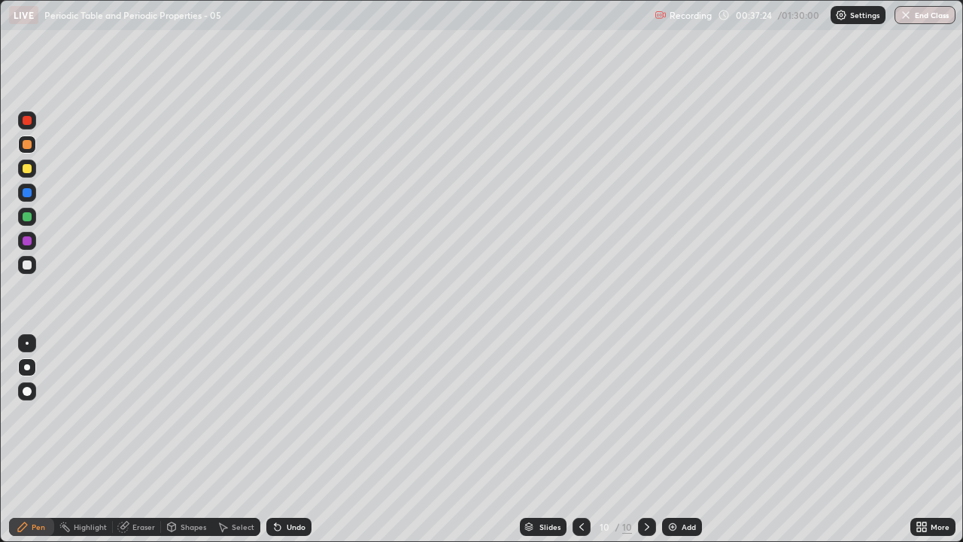
click at [25, 264] on div at bounding box center [27, 264] width 9 height 9
click at [23, 219] on div at bounding box center [27, 216] width 9 height 9
click at [28, 265] on div at bounding box center [27, 264] width 9 height 9
click at [31, 169] on div at bounding box center [27, 168] width 9 height 9
click at [676, 439] on img at bounding box center [673, 527] width 12 height 12
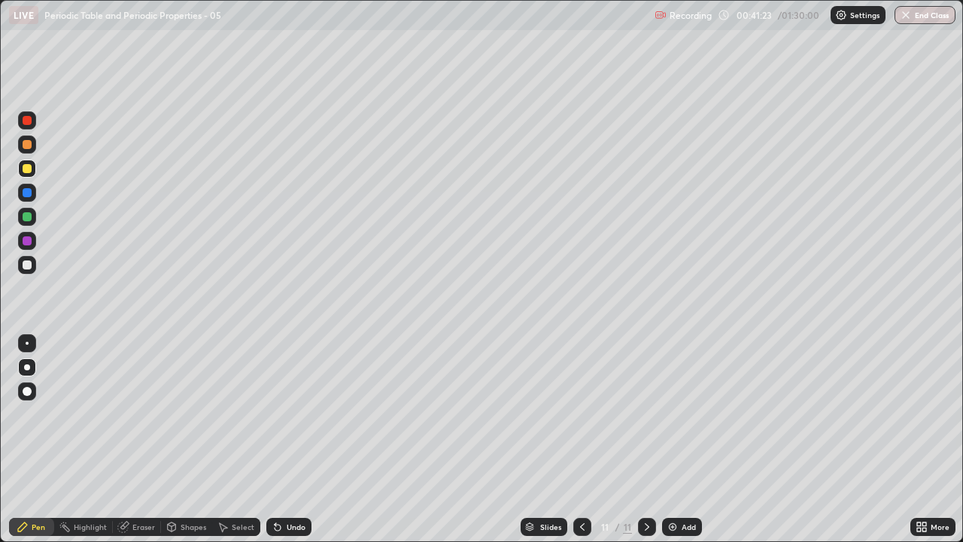
click at [29, 266] on div at bounding box center [27, 264] width 9 height 9
click at [29, 263] on div at bounding box center [27, 264] width 9 height 9
click at [27, 196] on div at bounding box center [27, 192] width 9 height 9
click at [27, 217] on div at bounding box center [27, 216] width 9 height 9
click at [27, 266] on div at bounding box center [27, 264] width 9 height 9
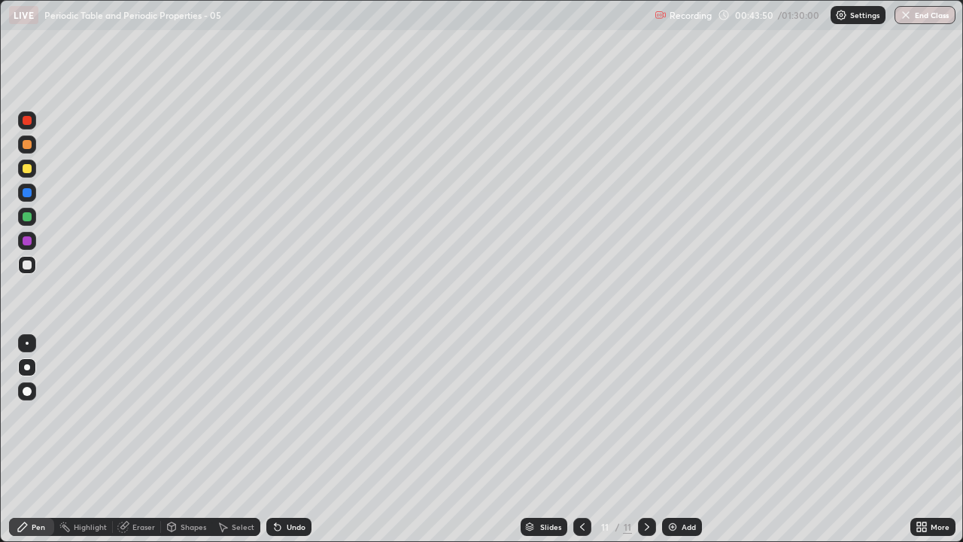
click at [186, 439] on div "Shapes" at bounding box center [194, 527] width 26 height 8
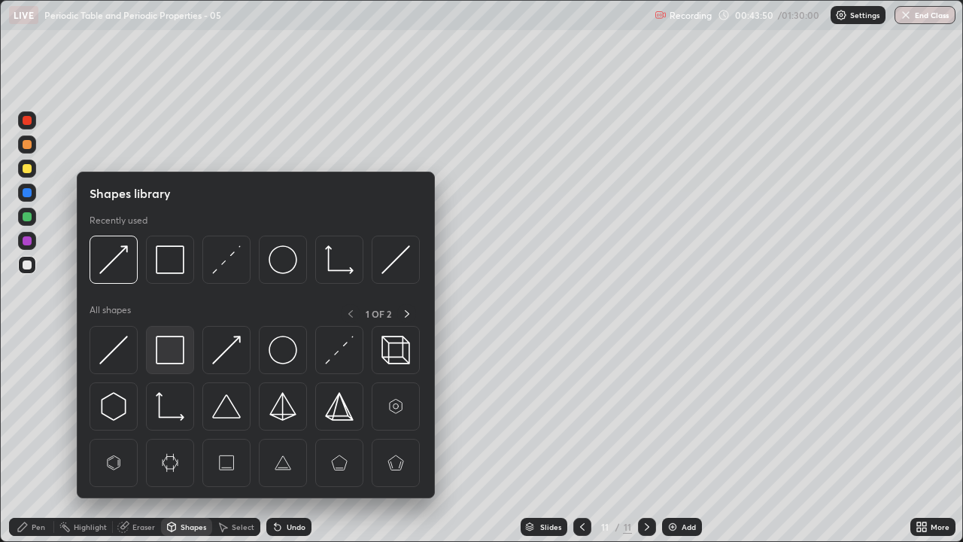
click at [175, 347] on img at bounding box center [170, 350] width 29 height 29
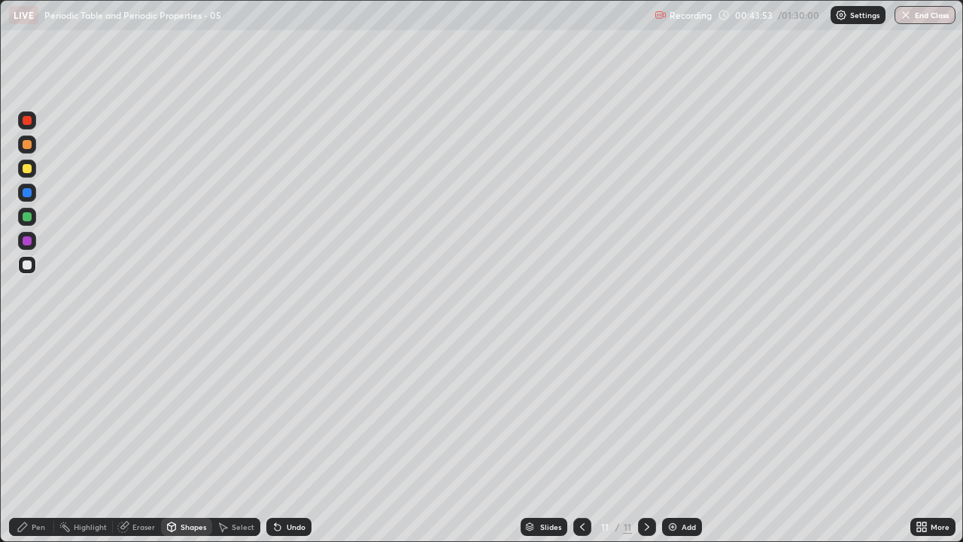
click at [31, 439] on div "Pen" at bounding box center [31, 527] width 45 height 18
click at [27, 172] on div at bounding box center [27, 168] width 9 height 9
click at [673, 439] on img at bounding box center [673, 527] width 12 height 12
click at [27, 147] on div at bounding box center [27, 144] width 9 height 9
click at [196, 439] on div "Shapes" at bounding box center [194, 527] width 26 height 8
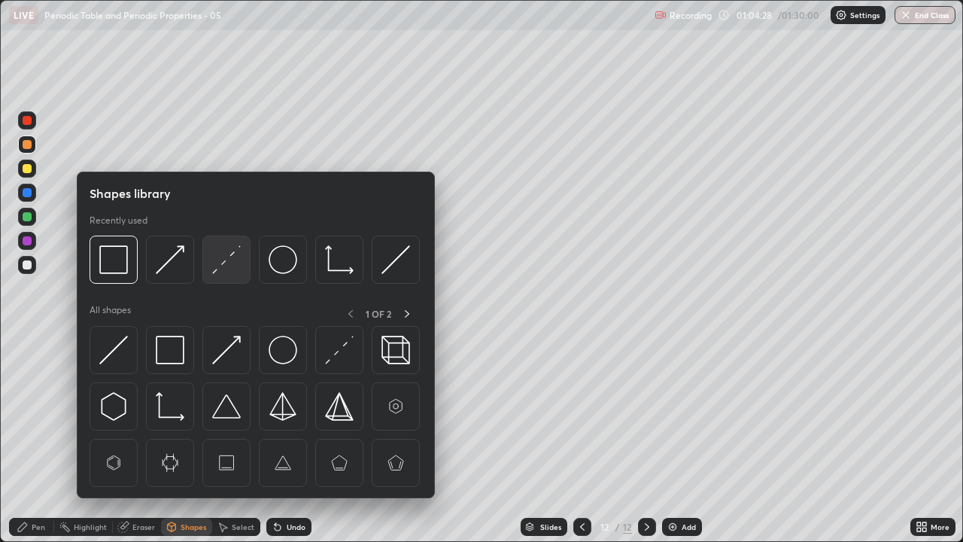
click at [219, 256] on img at bounding box center [226, 259] width 29 height 29
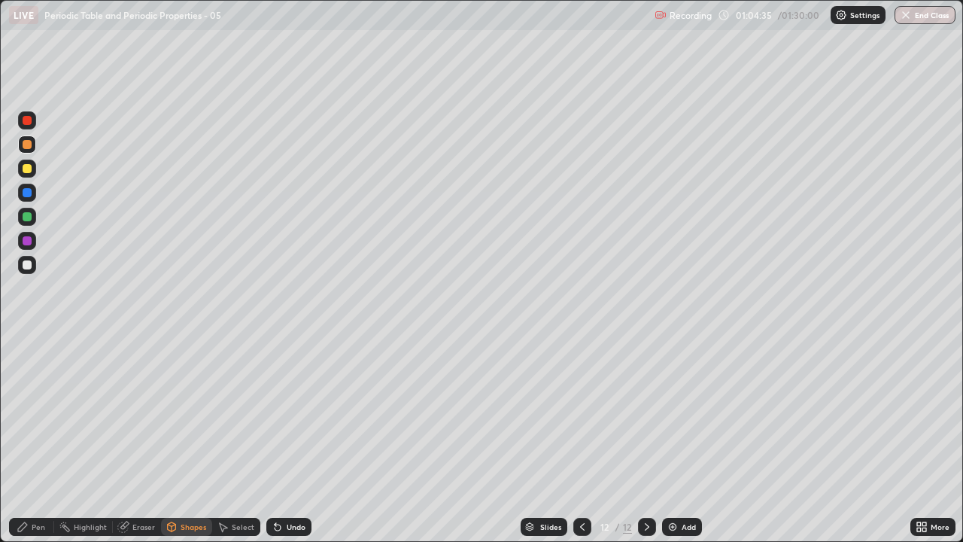
click at [30, 439] on div "Pen" at bounding box center [31, 527] width 45 height 18
click at [26, 266] on div at bounding box center [27, 264] width 9 height 9
click at [28, 176] on div at bounding box center [27, 168] width 18 height 18
click at [190, 439] on div "Shapes" at bounding box center [194, 527] width 26 height 8
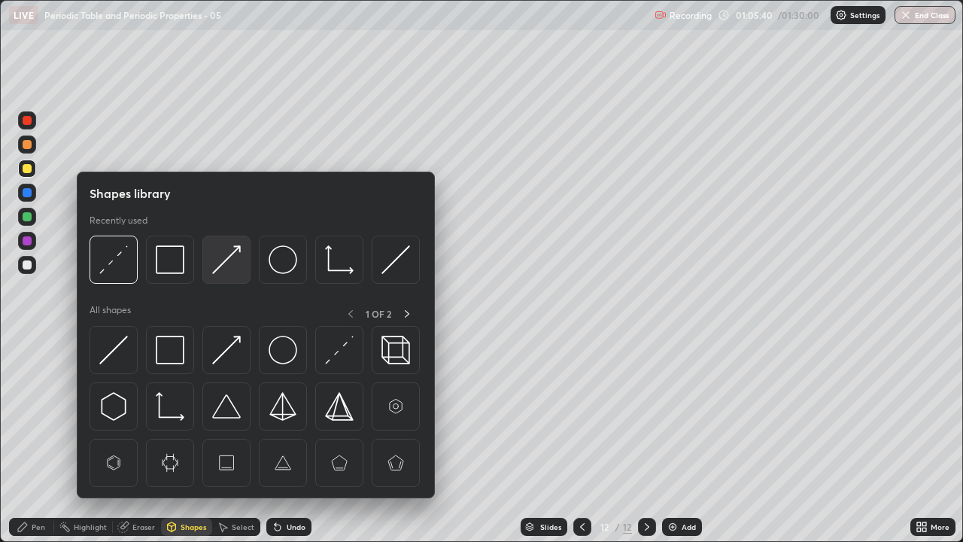
click at [224, 262] on img at bounding box center [226, 259] width 29 height 29
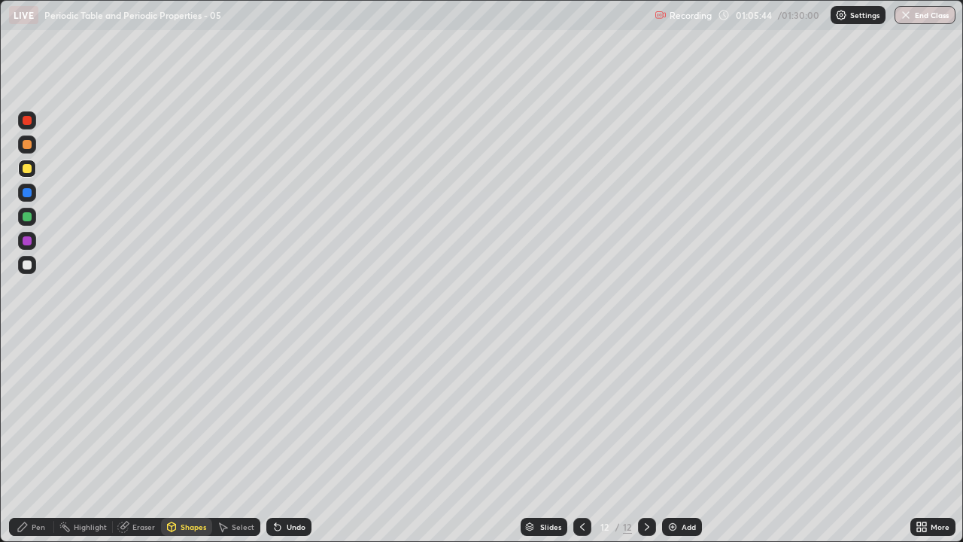
click at [27, 147] on div at bounding box center [27, 144] width 9 height 9
click at [38, 439] on div "Pen" at bounding box center [39, 527] width 14 height 8
click at [26, 267] on div at bounding box center [27, 264] width 9 height 9
click at [191, 439] on div "Shapes" at bounding box center [194, 527] width 26 height 8
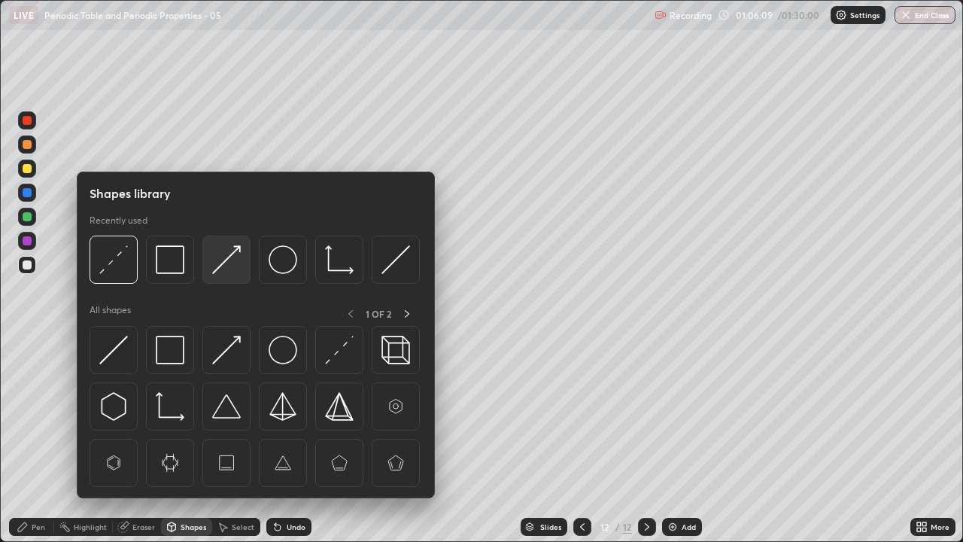
click at [233, 257] on img at bounding box center [226, 259] width 29 height 29
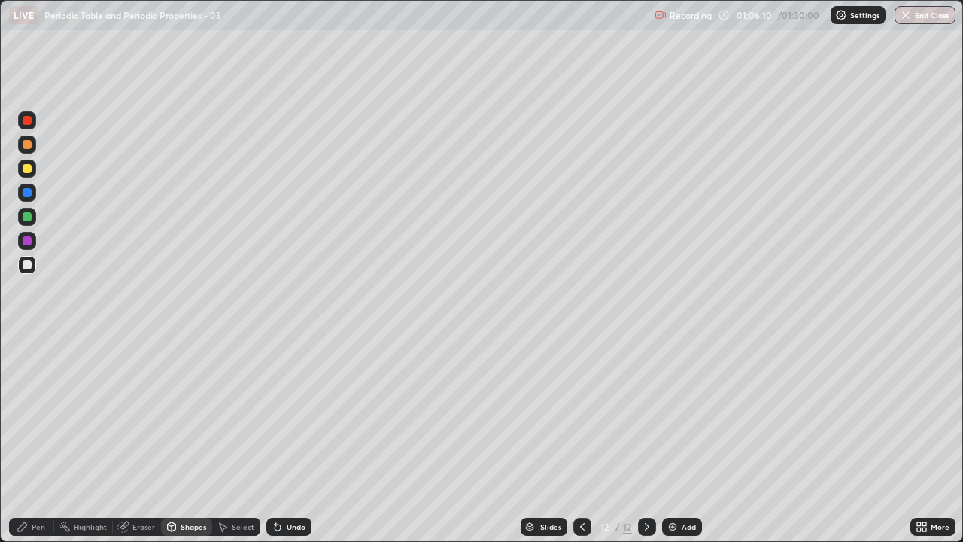
click at [28, 193] on div at bounding box center [27, 192] width 9 height 9
click at [31, 439] on div "Pen" at bounding box center [31, 527] width 45 height 18
click at [26, 262] on div at bounding box center [27, 264] width 9 height 9
click at [23, 195] on div at bounding box center [27, 192] width 9 height 9
click at [29, 272] on div at bounding box center [27, 265] width 18 height 18
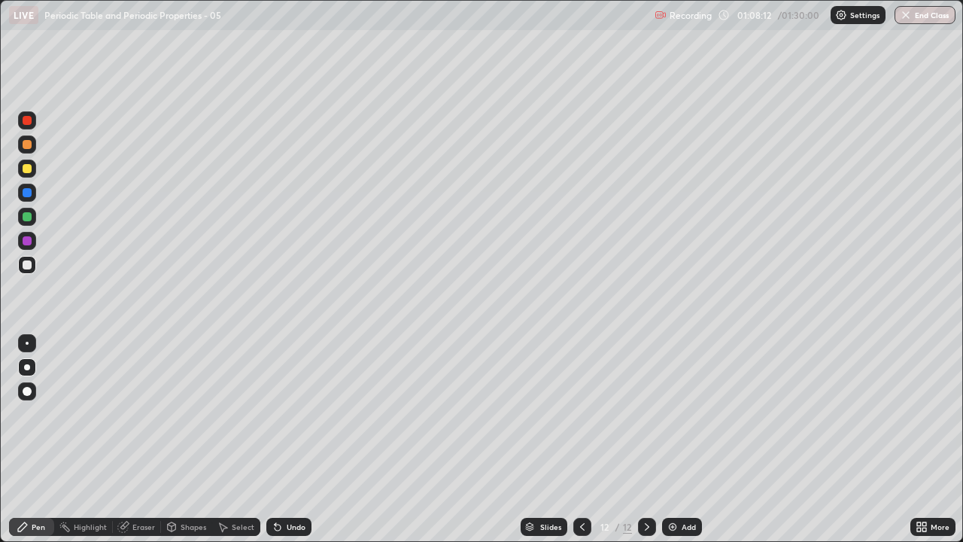
click at [30, 217] on div at bounding box center [27, 216] width 9 height 9
click at [28, 271] on div at bounding box center [27, 265] width 18 height 18
click at [28, 219] on div at bounding box center [27, 216] width 9 height 9
click at [27, 265] on div at bounding box center [27, 264] width 9 height 9
click at [916, 18] on button "End Class" at bounding box center [924, 15] width 61 height 18
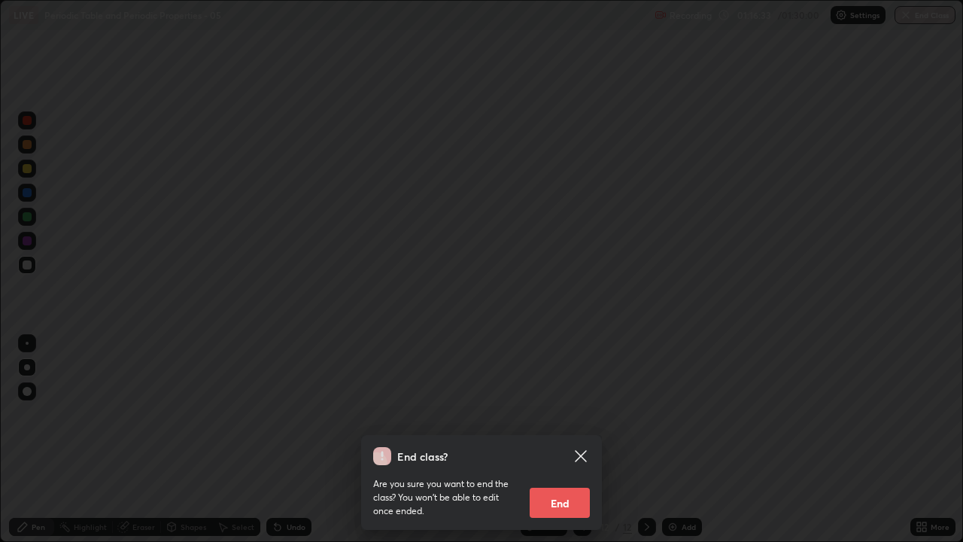
click at [574, 439] on button "End" at bounding box center [560, 502] width 60 height 30
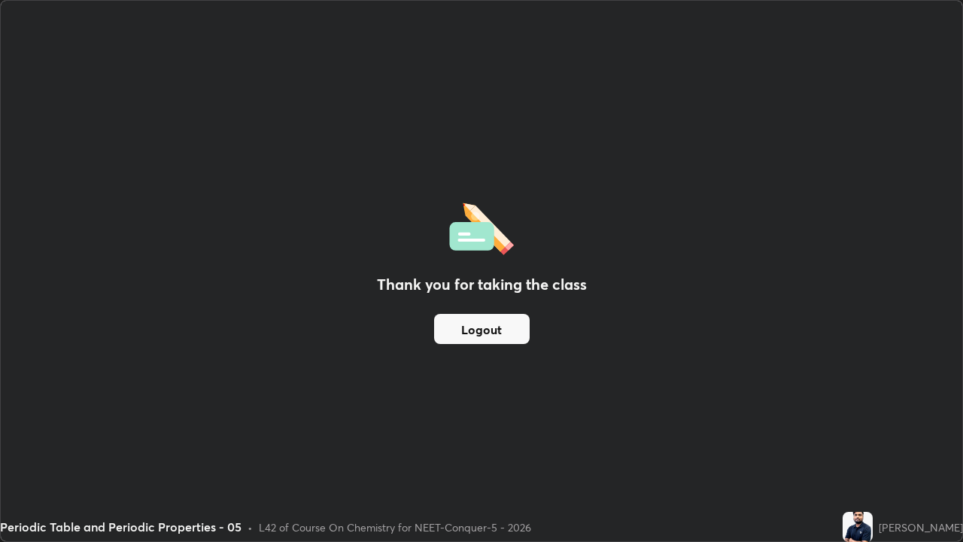
click at [471, 334] on button "Logout" at bounding box center [482, 329] width 96 height 30
